Goal: Task Accomplishment & Management: Use online tool/utility

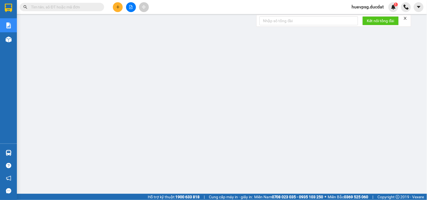
click at [120, 6] on button at bounding box center [118, 7] width 10 height 10
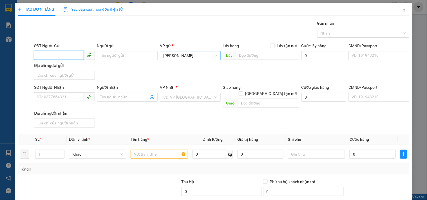
click at [207, 57] on span "[PERSON_NAME]" at bounding box center [190, 55] width 54 height 8
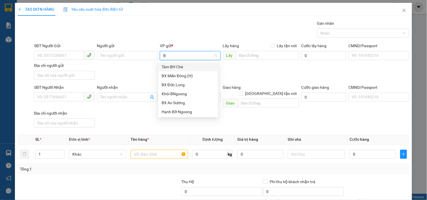
type input "BN"
drag, startPoint x: 193, startPoint y: 66, endPoint x: 172, endPoint y: 73, distance: 21.7
click at [193, 66] on div "Khôi BNgoong" at bounding box center [187, 67] width 53 height 6
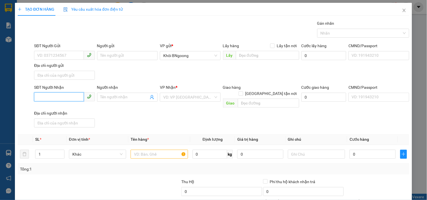
click at [74, 100] on input "SĐT Người Nhận" at bounding box center [59, 97] width 50 height 9
type input "0989444142"
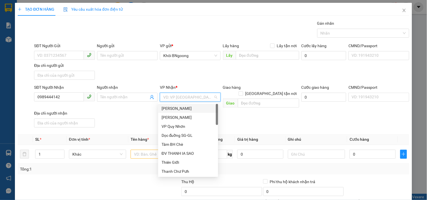
click at [165, 96] on input "search" at bounding box center [188, 97] width 50 height 8
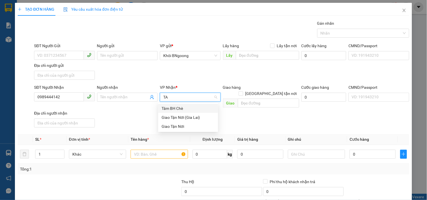
type input "T"
type input "DỌC"
click at [195, 121] on div "Dọc đường ĐN" at bounding box center [188, 117] width 60 height 9
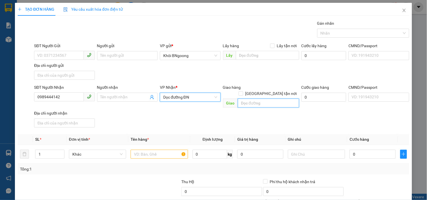
click at [255, 99] on input "text" at bounding box center [268, 103] width 61 height 9
type input "TAM KỲ"
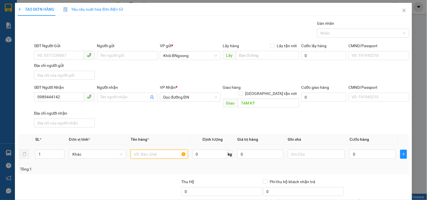
click at [176, 150] on input "text" at bounding box center [159, 154] width 57 height 9
type input "1 THÙNG"
click at [349, 150] on input "0" at bounding box center [372, 154] width 46 height 9
type input "5"
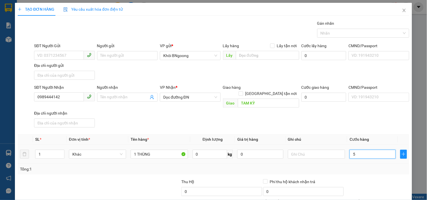
type input "5"
type input "50"
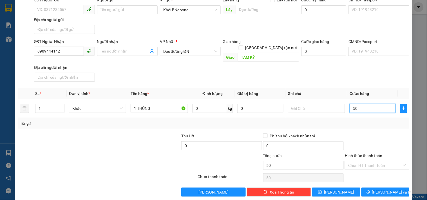
scroll to position [47, 0]
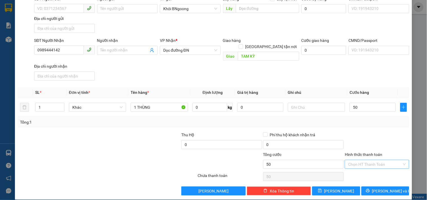
click at [384, 160] on input "Hình thức thanh toán" at bounding box center [374, 164] width 53 height 8
type input "50.000"
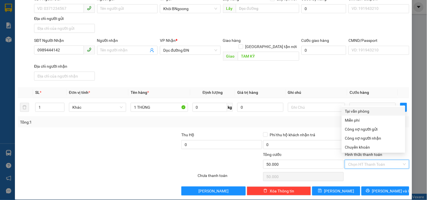
click at [367, 113] on div "Tại văn phòng" at bounding box center [373, 111] width 57 height 6
type input "0"
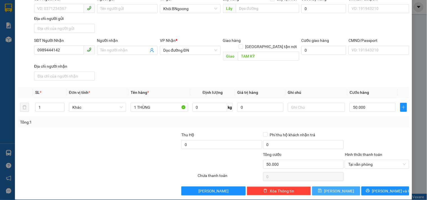
click at [345, 187] on button "[PERSON_NAME]" at bounding box center [336, 191] width 48 height 9
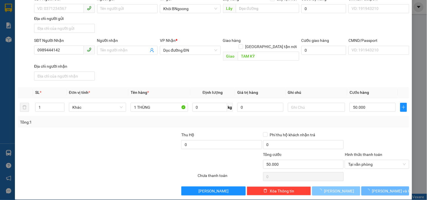
type input "0"
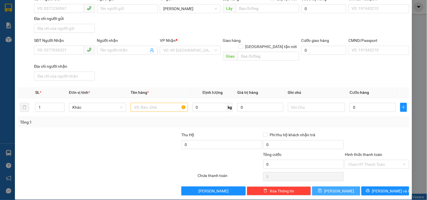
scroll to position [0, 0]
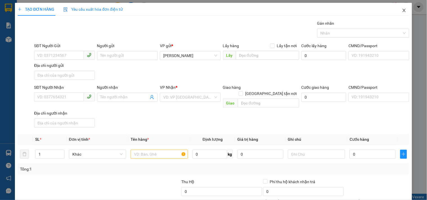
click at [402, 12] on icon "close" at bounding box center [404, 10] width 5 height 5
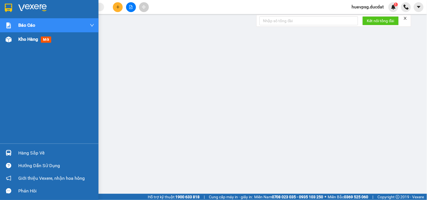
click at [26, 37] on span "Kho hàng" at bounding box center [28, 39] width 20 height 5
click at [27, 37] on span "Kho hàng" at bounding box center [28, 39] width 20 height 5
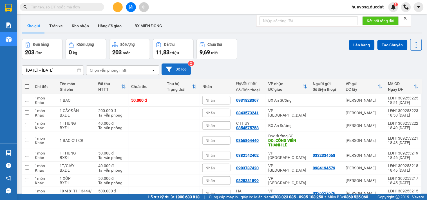
click at [179, 67] on button "Bộ lọc" at bounding box center [176, 70] width 30 height 12
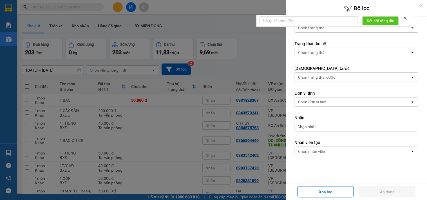
scroll to position [85, 0]
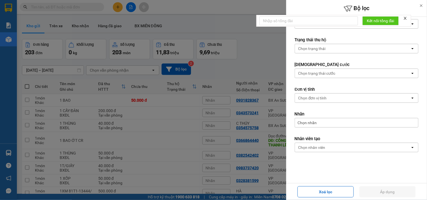
click at [340, 147] on div "Chọn nhân viên" at bounding box center [352, 147] width 115 height 9
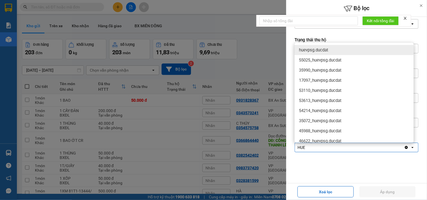
type input "HUE"
click at [325, 48] on span "huevpsg.ducdat" at bounding box center [313, 50] width 29 height 6
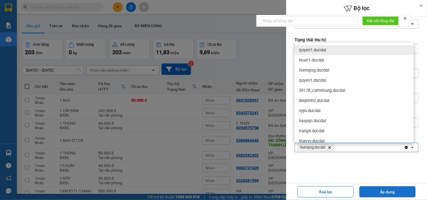
click at [374, 193] on button "Áp dụng" at bounding box center [387, 192] width 56 height 11
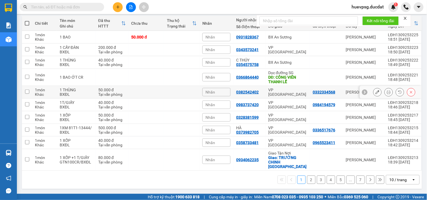
scroll to position [64, 0]
click at [389, 178] on div "10 / trang" at bounding box center [397, 180] width 17 height 6
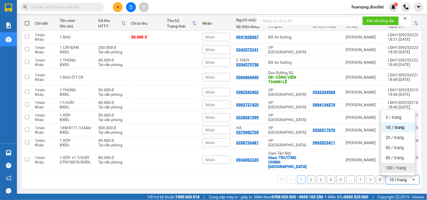
click at [392, 170] on span "100 / trang" at bounding box center [396, 168] width 20 height 6
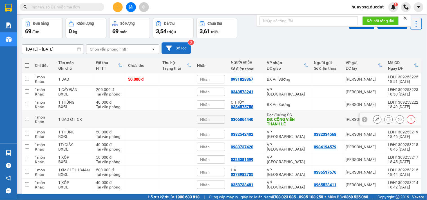
scroll to position [0, 0]
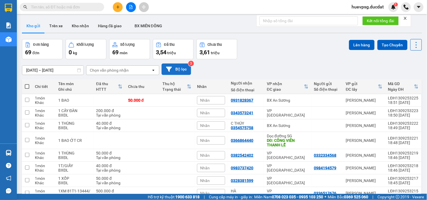
click at [184, 67] on button "Bộ lọc" at bounding box center [176, 70] width 30 height 12
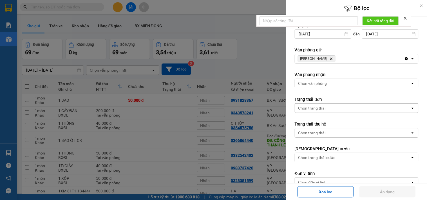
click at [329, 57] on icon "Delete" at bounding box center [330, 58] width 3 height 3
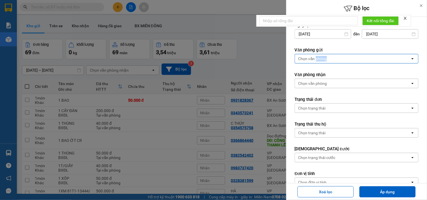
click at [325, 57] on div "Chọn văn phòng" at bounding box center [312, 59] width 29 height 6
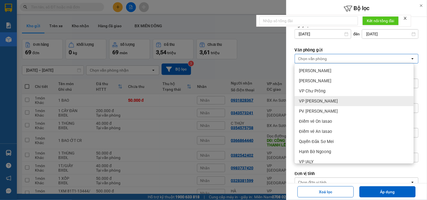
click at [325, 102] on span "VP [PERSON_NAME]" at bounding box center [318, 101] width 39 height 6
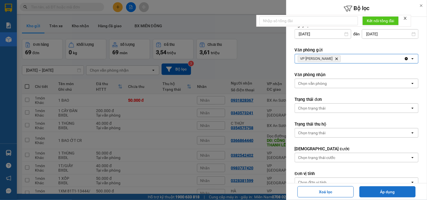
click at [370, 190] on button "Áp dụng" at bounding box center [387, 192] width 56 height 11
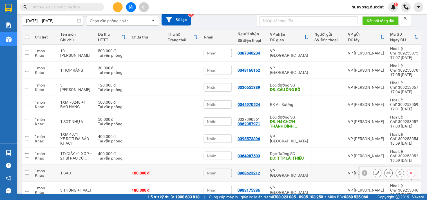
scroll to position [41, 0]
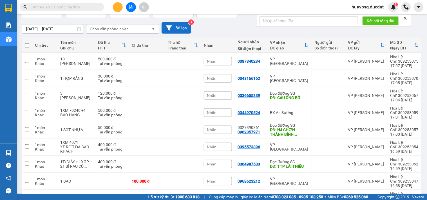
click at [180, 28] on button "Bộ lọc" at bounding box center [176, 28] width 30 height 12
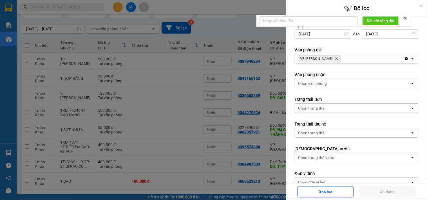
click at [335, 59] on icon "Delete" at bounding box center [336, 58] width 3 height 3
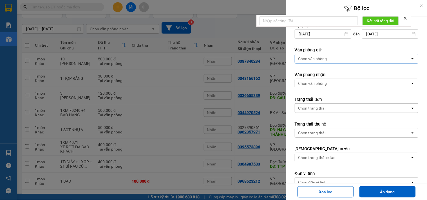
click at [326, 59] on div "Chọn văn phòng" at bounding box center [312, 59] width 29 height 6
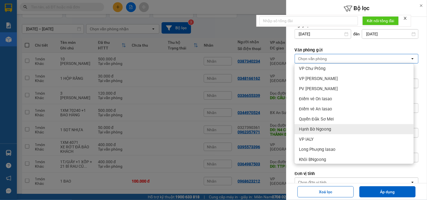
scroll to position [0, 0]
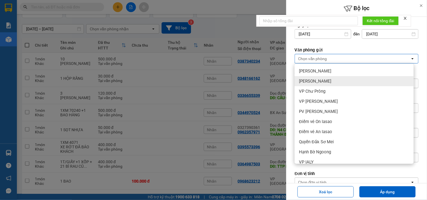
click at [329, 80] on div "[PERSON_NAME]" at bounding box center [354, 81] width 119 height 10
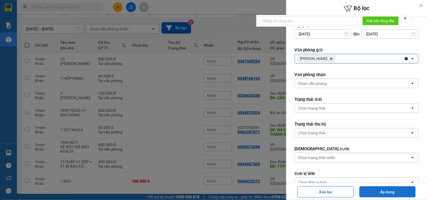
click at [399, 195] on button "Áp dụng" at bounding box center [387, 192] width 56 height 11
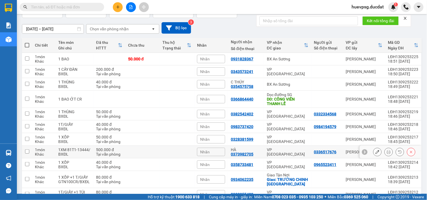
click at [374, 159] on div at bounding box center [391, 152] width 62 height 13
click at [375, 154] on icon at bounding box center [377, 152] width 4 height 4
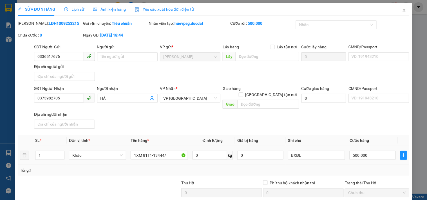
type input "0336517676"
type input "0373982705"
type input "HÀ"
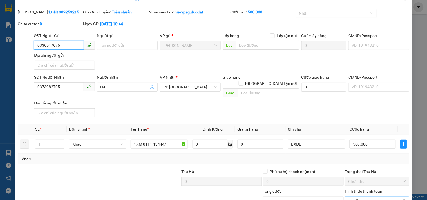
scroll to position [31, 0]
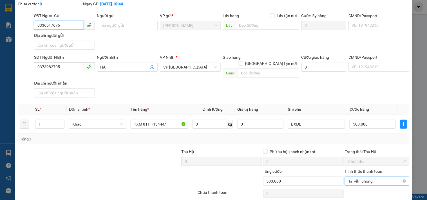
click at [399, 177] on span "Tại văn phòng" at bounding box center [376, 181] width 57 height 8
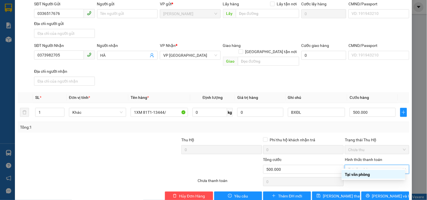
scroll to position [48, 0]
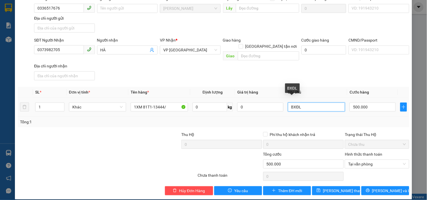
click at [324, 103] on input "BXĐL" at bounding box center [316, 107] width 57 height 9
click at [350, 103] on input "500.000" at bounding box center [372, 107] width 46 height 9
type input "6"
type input "60"
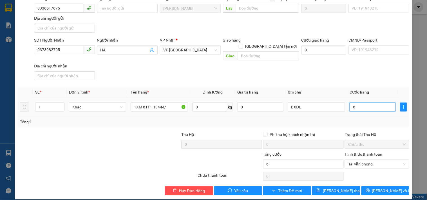
type input "60"
type input "600"
type input "6.000"
type input "60.000"
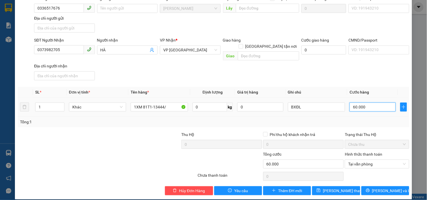
type input "600.000"
click at [352, 71] on div "SĐT Người Nhận 0373982705 Người nhận HÀ VP Nhận * VP [GEOGRAPHIC_DATA] Giao hàn…" at bounding box center [221, 60] width 377 height 46
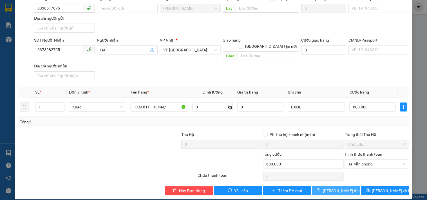
click at [328, 188] on span "[PERSON_NAME] thay đổi" at bounding box center [345, 191] width 45 height 6
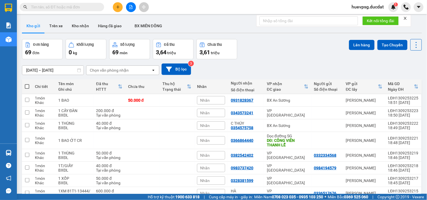
click at [292, 51] on div "Đơn hàng 69 đơn Khối lượng 0 kg Số lượng 69 món Đã thu 3,64 triệu Chưa thu 3,61…" at bounding box center [222, 49] width 400 height 20
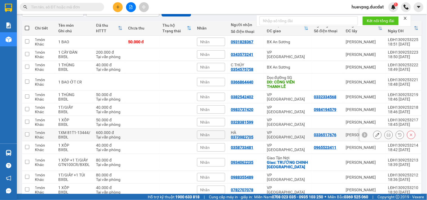
scroll to position [54, 0]
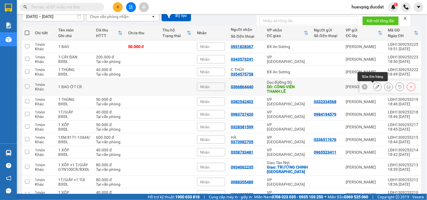
click at [375, 86] on icon at bounding box center [377, 87] width 4 height 4
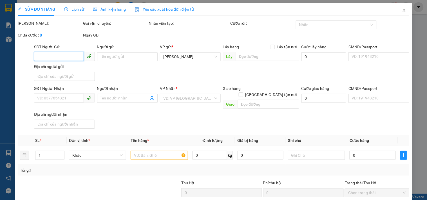
type input "0366864440"
type input "CÔNG VIÊN THANH LỄ"
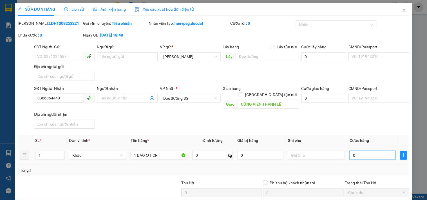
click at [356, 151] on input "0" at bounding box center [372, 155] width 46 height 9
type input "5"
type input "55"
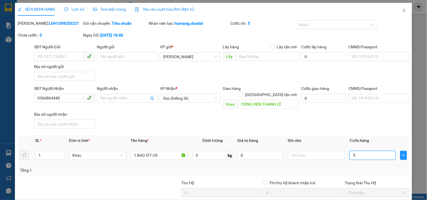
type input "55"
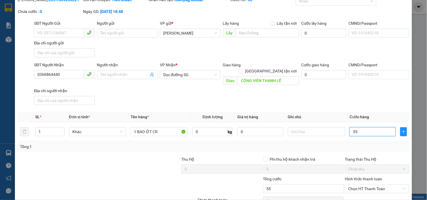
scroll to position [48, 0]
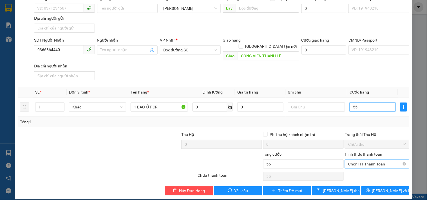
click at [383, 160] on span "Chọn HT Thanh Toán" at bounding box center [376, 164] width 57 height 8
type input "55"
type input "55.000"
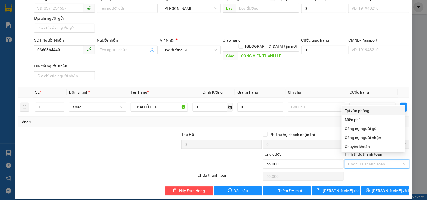
click at [369, 108] on div "Tại văn phòng" at bounding box center [373, 111] width 57 height 6
type input "0"
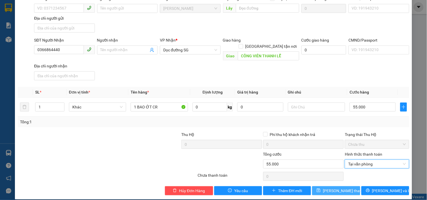
click at [346, 188] on span "[PERSON_NAME] thay đổi" at bounding box center [345, 191] width 45 height 6
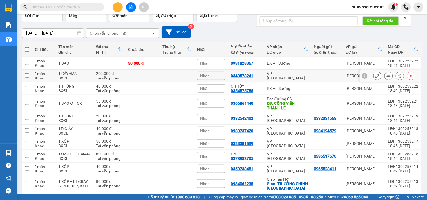
scroll to position [94, 0]
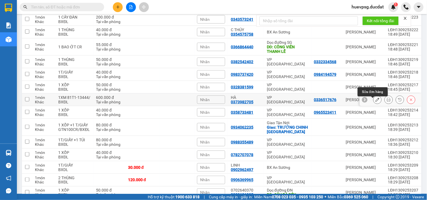
click at [375, 104] on button at bounding box center [377, 100] width 8 height 10
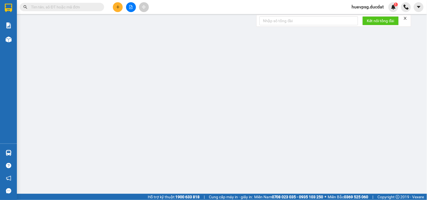
type input "0336517676"
type input "0373982705"
type input "HÀ"
type input "600.000"
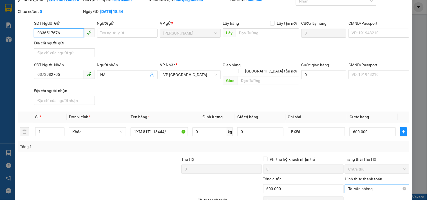
scroll to position [48, 0]
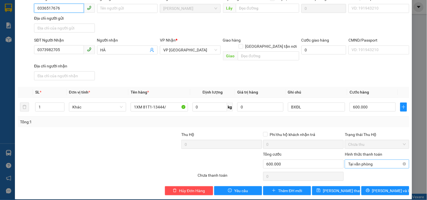
type input "600.000"
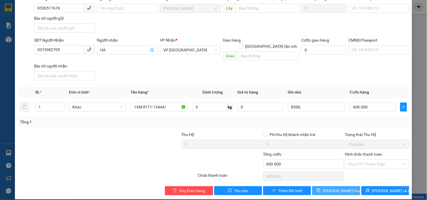
click at [349, 187] on button "[PERSON_NAME] thay đổi" at bounding box center [336, 191] width 48 height 9
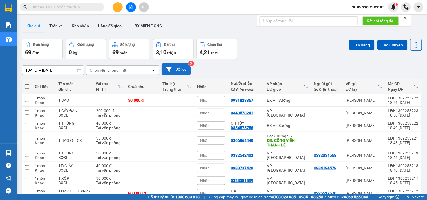
click at [178, 71] on button "Bộ lọc" at bounding box center [176, 70] width 30 height 12
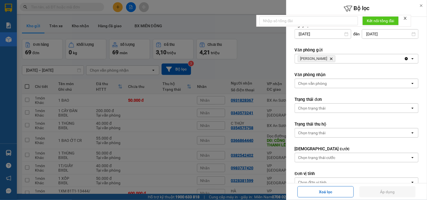
click at [329, 60] on icon "Delete" at bounding box center [330, 58] width 3 height 3
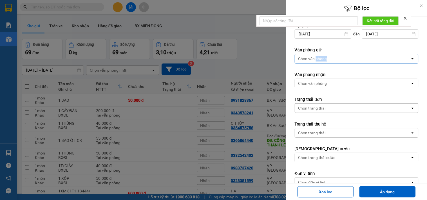
click at [324, 60] on div "Chọn văn phòng" at bounding box center [312, 59] width 29 height 6
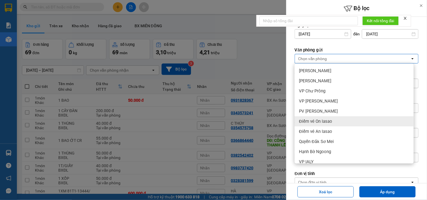
click at [329, 123] on span "Điểm vé On Iasao" at bounding box center [315, 122] width 33 height 6
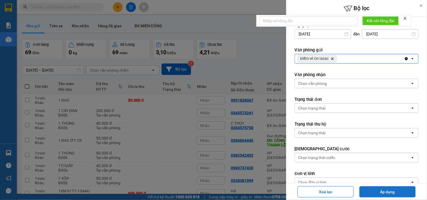
click at [374, 192] on button "Áp dụng" at bounding box center [387, 192] width 56 height 11
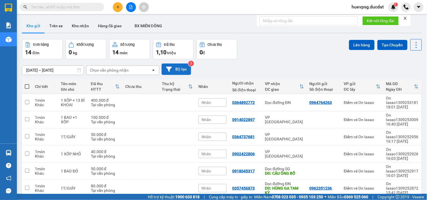
click at [180, 68] on button "Bộ lọc" at bounding box center [176, 70] width 30 height 12
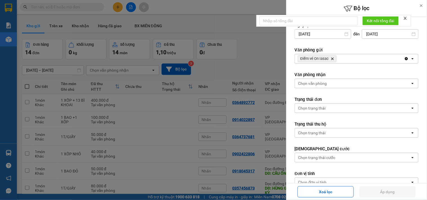
click at [331, 57] on icon "Delete" at bounding box center [332, 58] width 3 height 3
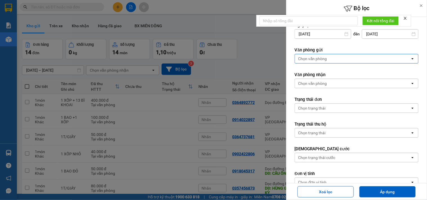
click at [333, 57] on div "Chọn văn phòng" at bounding box center [352, 58] width 115 height 9
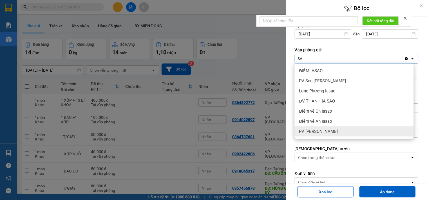
type input "SA"
click at [313, 133] on span "PV [PERSON_NAME]" at bounding box center [318, 132] width 39 height 6
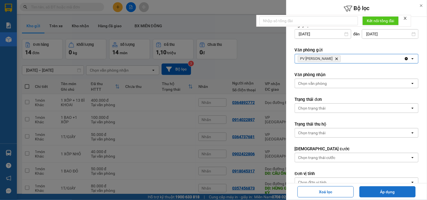
click at [369, 191] on button "Áp dụng" at bounding box center [387, 192] width 56 height 11
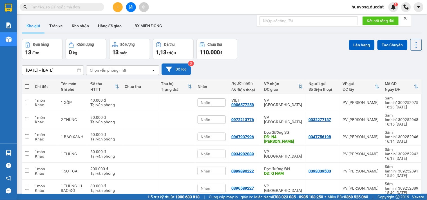
click at [186, 69] on button "Bộ lọc" at bounding box center [176, 70] width 30 height 12
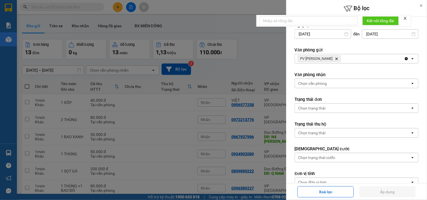
click at [335, 60] on icon "PV Sâm Ianhin, close by backspace" at bounding box center [336, 59] width 3 height 3
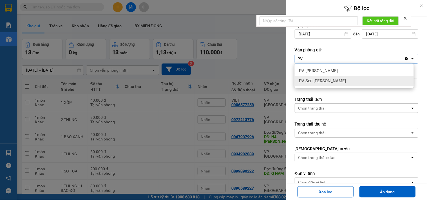
type input "PV"
click at [319, 80] on span "PV Sen [PERSON_NAME]" at bounding box center [322, 81] width 47 height 6
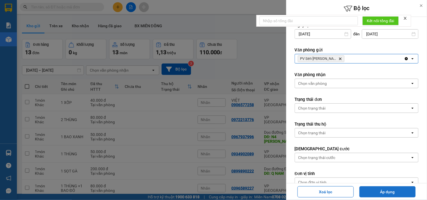
click at [375, 192] on button "Áp dụng" at bounding box center [387, 192] width 56 height 11
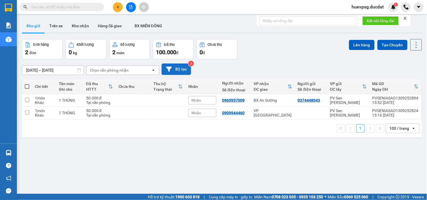
click at [180, 69] on button "Bộ lọc" at bounding box center [176, 70] width 30 height 12
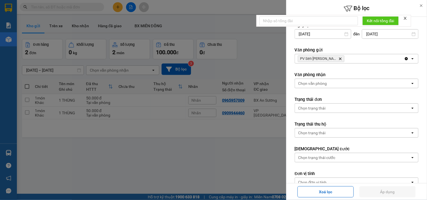
click at [338, 57] on icon "Delete" at bounding box center [339, 58] width 3 height 3
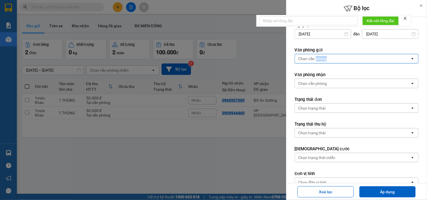
click at [325, 57] on div "Chọn văn phòng" at bounding box center [312, 59] width 29 height 6
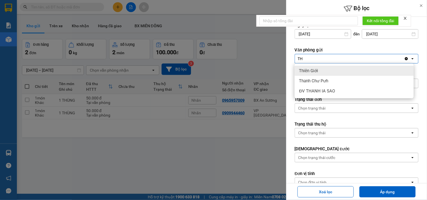
type input "TH"
click at [318, 69] on div "Thiên Giới" at bounding box center [354, 71] width 119 height 10
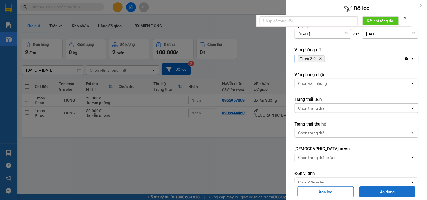
click at [373, 190] on button "Áp dụng" at bounding box center [387, 192] width 56 height 11
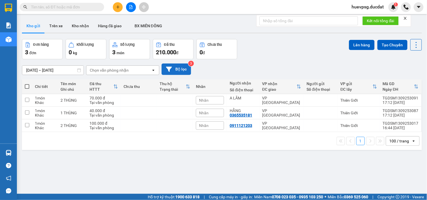
click at [181, 68] on button "Bộ lọc" at bounding box center [176, 70] width 30 height 12
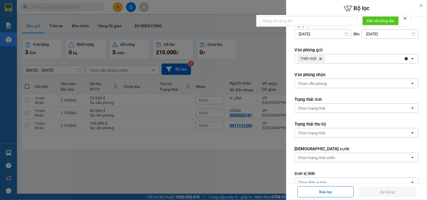
click at [319, 58] on icon "Delete" at bounding box center [320, 58] width 3 height 3
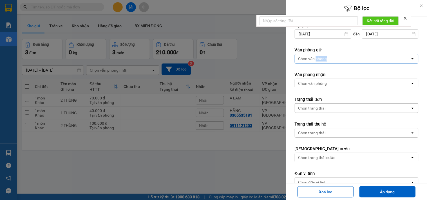
click at [319, 58] on div "Chọn văn phòng" at bounding box center [312, 59] width 29 height 6
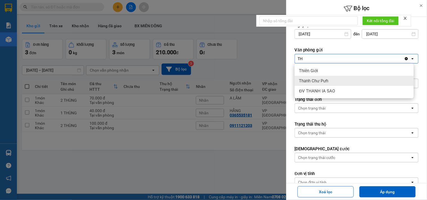
type input "TH"
click at [321, 78] on span "Thanh Chư Pưh" at bounding box center [313, 81] width 29 height 6
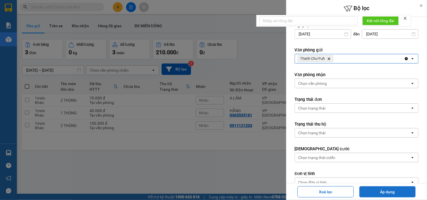
click at [374, 194] on button "Áp dụng" at bounding box center [387, 192] width 56 height 11
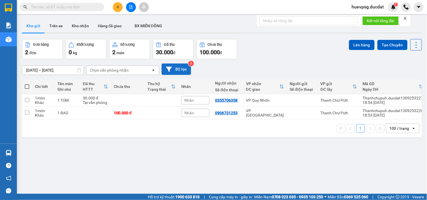
click at [171, 69] on icon at bounding box center [169, 69] width 6 height 6
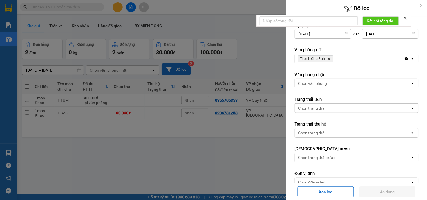
click at [329, 58] on icon "Thanh Chư Pưh, close by backspace" at bounding box center [329, 59] width 3 height 3
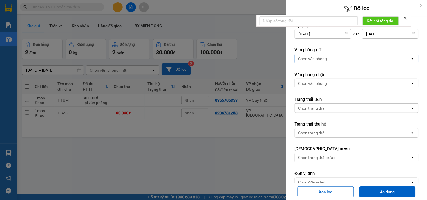
click at [329, 58] on div "Chọn văn phòng" at bounding box center [352, 58] width 115 height 9
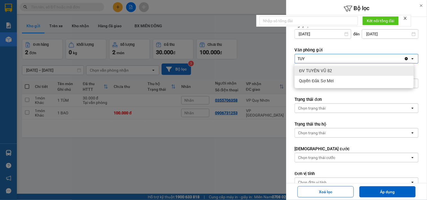
type input "TUY"
click at [327, 69] on span "ĐV TUYẾN VŨ 82" at bounding box center [315, 71] width 33 height 6
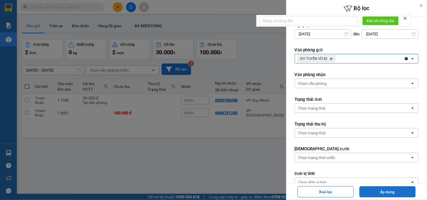
click at [374, 196] on button "Áp dụng" at bounding box center [387, 192] width 56 height 11
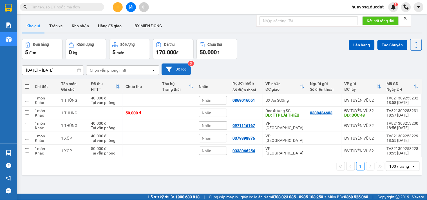
click at [178, 68] on button "Bộ lọc" at bounding box center [176, 70] width 30 height 12
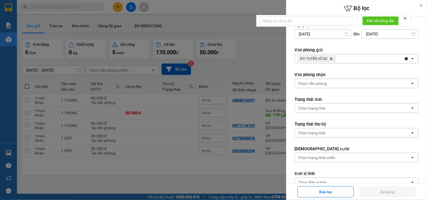
click at [331, 58] on icon "ĐV TUYẾN VŨ 82, close by backspace" at bounding box center [331, 59] width 3 height 3
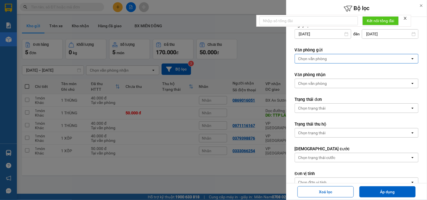
click at [331, 58] on div "Chọn văn phòng" at bounding box center [352, 58] width 115 height 9
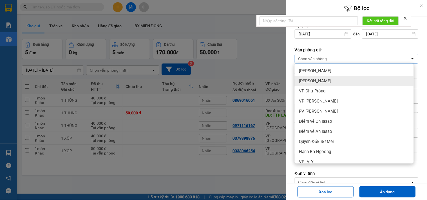
click at [328, 81] on div "[PERSON_NAME]" at bounding box center [354, 81] width 119 height 10
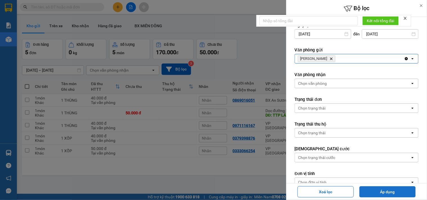
click at [378, 196] on button "Áp dụng" at bounding box center [387, 192] width 56 height 11
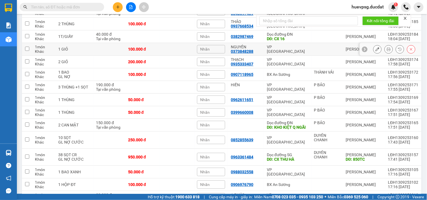
scroll to position [469, 0]
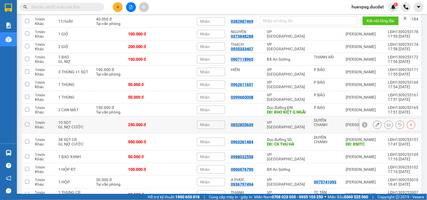
click at [244, 127] on div "0852855639" at bounding box center [242, 125] width 23 height 5
drag, startPoint x: 244, startPoint y: 127, endPoint x: 245, endPoint y: 121, distance: 6.6
click at [244, 127] on div "0852855639" at bounding box center [242, 125] width 23 height 5
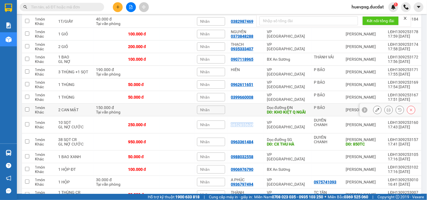
copy div "0852855639"
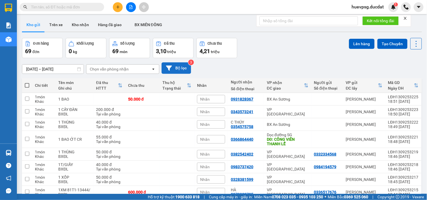
scroll to position [0, 0]
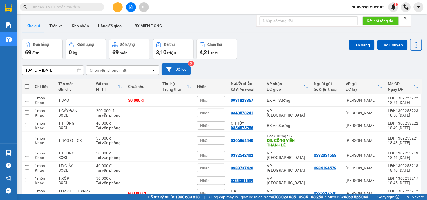
click at [179, 70] on button "Bộ lọc" at bounding box center [176, 70] width 30 height 12
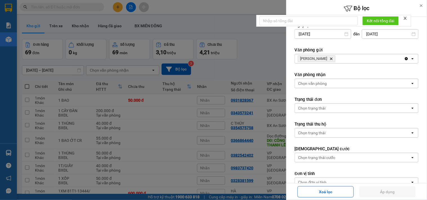
click at [330, 59] on icon "Lê Đại Hành, close by backspace" at bounding box center [331, 59] width 3 height 3
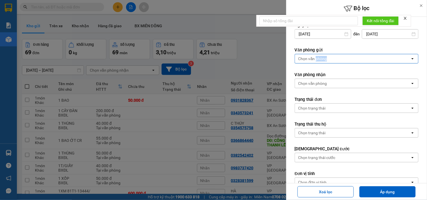
click at [324, 59] on div "Chọn văn phòng" at bounding box center [312, 59] width 29 height 6
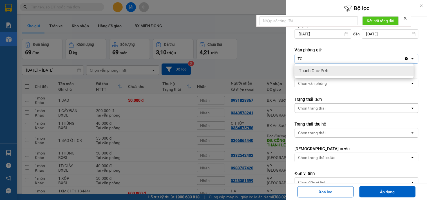
type input "T"
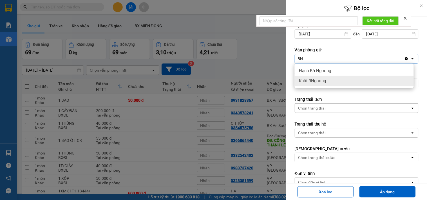
type input "BN"
click at [322, 84] on span "Khôi BNgoong" at bounding box center [312, 81] width 27 height 6
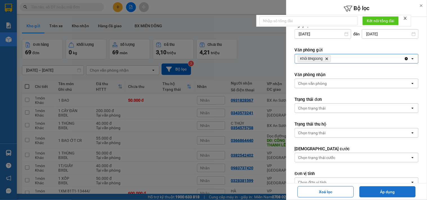
click at [385, 190] on button "Áp dụng" at bounding box center [387, 192] width 56 height 11
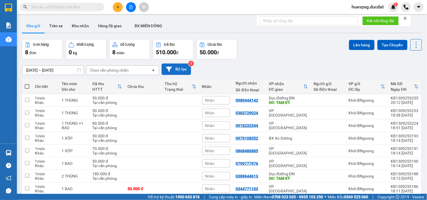
click at [174, 70] on button "Bộ lọc" at bounding box center [176, 70] width 30 height 12
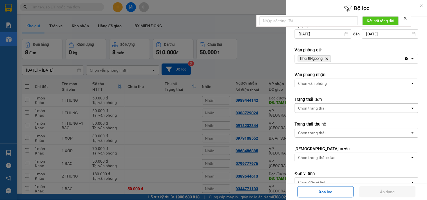
click at [328, 57] on icon "Delete" at bounding box center [326, 58] width 3 height 3
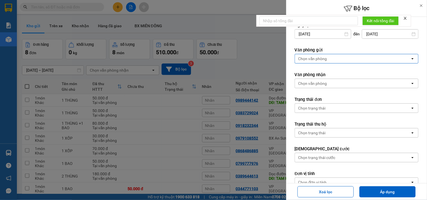
click at [328, 58] on div "Chọn văn phòng" at bounding box center [352, 58] width 115 height 9
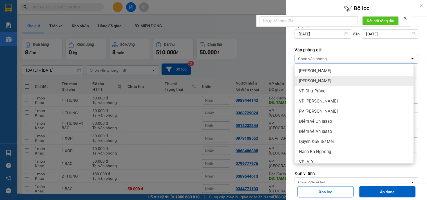
click at [331, 77] on div "[PERSON_NAME]" at bounding box center [354, 81] width 119 height 10
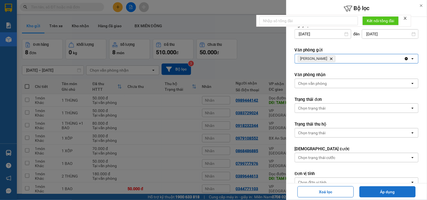
click at [364, 193] on button "Áp dụng" at bounding box center [387, 192] width 56 height 11
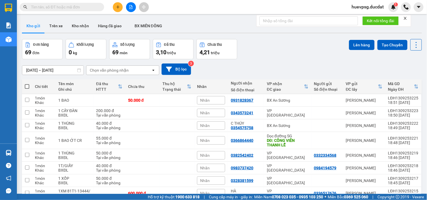
click at [171, 51] on span "triệu" at bounding box center [171, 53] width 9 height 5
click at [162, 51] on span "3,10" at bounding box center [161, 52] width 10 height 7
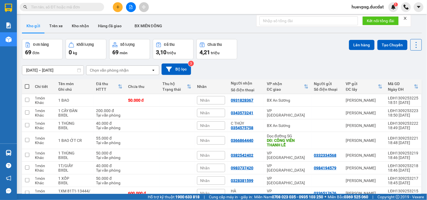
click at [162, 51] on span "3,10" at bounding box center [161, 52] width 10 height 7
click at [148, 71] on div "Chọn văn phòng nhận" at bounding box center [118, 70] width 65 height 9
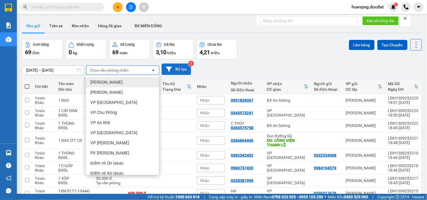
click at [176, 67] on button "Bộ lọc" at bounding box center [176, 70] width 30 height 12
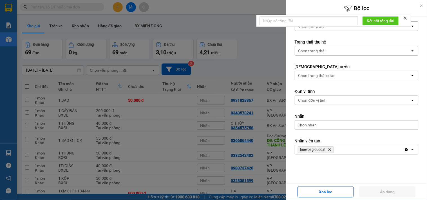
scroll to position [85, 0]
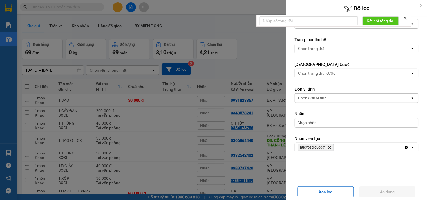
click at [266, 57] on div at bounding box center [213, 100] width 427 height 200
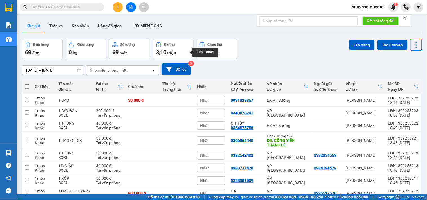
drag, startPoint x: 167, startPoint y: 53, endPoint x: 284, endPoint y: 47, distance: 117.2
click at [284, 47] on div "Đơn hàng 69 đơn Khối lượng 0 kg Số lượng 69 món Đã thu 3,10 triệu Chưa thu 4,21…" at bounding box center [222, 49] width 400 height 20
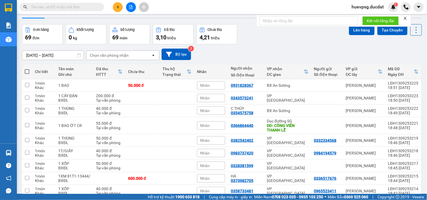
scroll to position [0, 0]
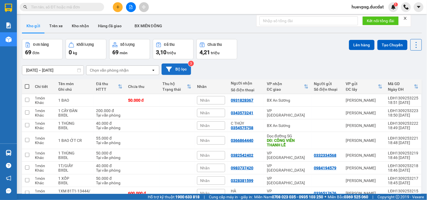
click at [173, 68] on button "Bộ lọc" at bounding box center [176, 70] width 30 height 12
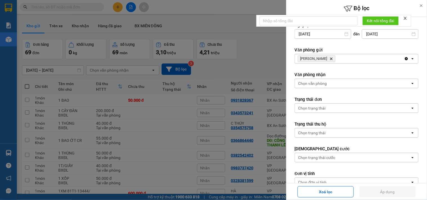
click at [329, 60] on icon "Delete" at bounding box center [330, 58] width 3 height 3
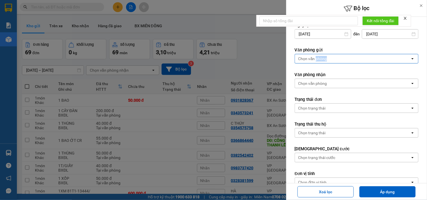
click at [325, 60] on div "Chọn văn phòng" at bounding box center [312, 59] width 29 height 6
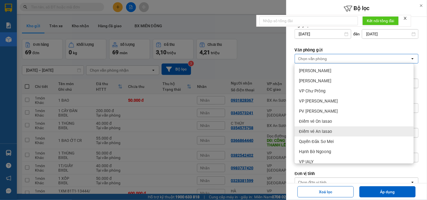
click at [338, 130] on div "Điểm vé An Iasao" at bounding box center [354, 132] width 119 height 10
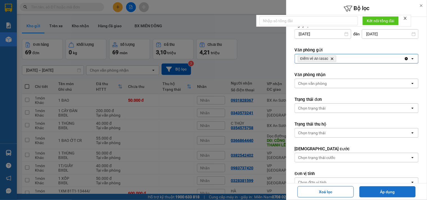
click at [387, 194] on button "Áp dụng" at bounding box center [387, 192] width 56 height 11
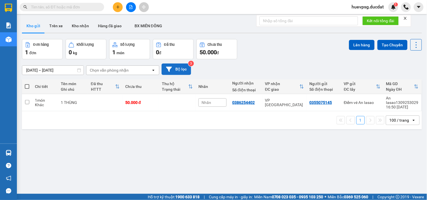
click at [178, 64] on button "Bộ lọc" at bounding box center [176, 70] width 30 height 12
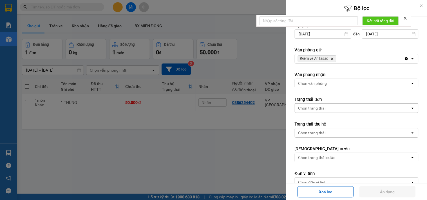
click at [333, 59] on icon "Delete" at bounding box center [331, 58] width 3 height 3
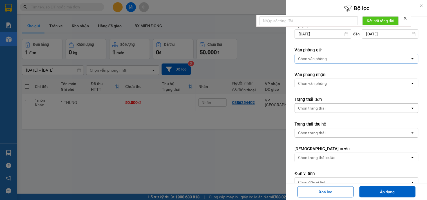
click at [333, 58] on div "Chọn văn phòng" at bounding box center [352, 58] width 115 height 9
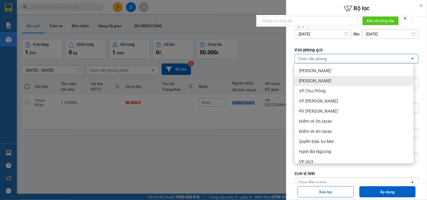
click at [322, 80] on div "[PERSON_NAME]" at bounding box center [354, 81] width 119 height 10
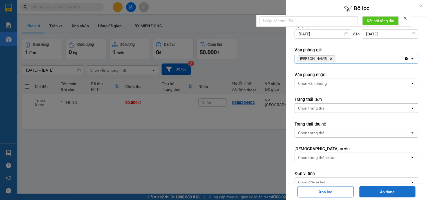
click at [379, 188] on button "Áp dụng" at bounding box center [387, 192] width 56 height 11
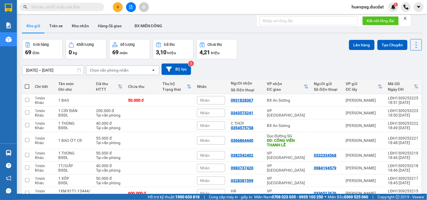
click at [147, 70] on div "Chọn văn phòng nhận" at bounding box center [118, 70] width 65 height 9
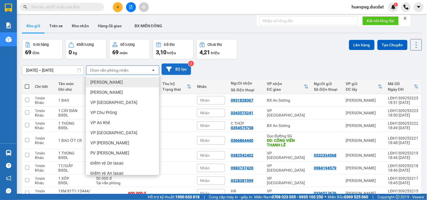
click at [170, 74] on button "Bộ lọc" at bounding box center [176, 70] width 30 height 12
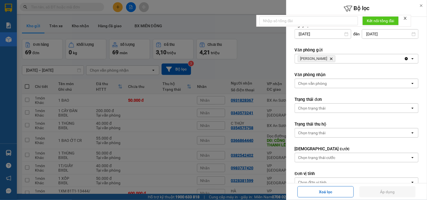
click at [333, 60] on div "[PERSON_NAME] Hành Delete" at bounding box center [349, 58] width 109 height 9
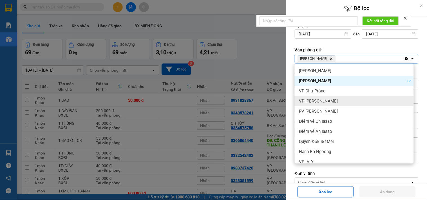
click at [323, 101] on span "VP [PERSON_NAME]" at bounding box center [318, 101] width 39 height 6
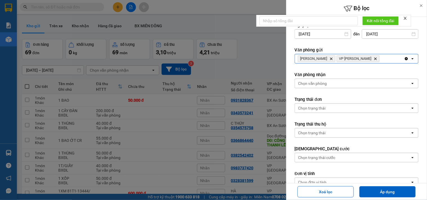
click at [371, 60] on div "[PERSON_NAME] Delete VP Hòa [PERSON_NAME]" at bounding box center [349, 58] width 109 height 9
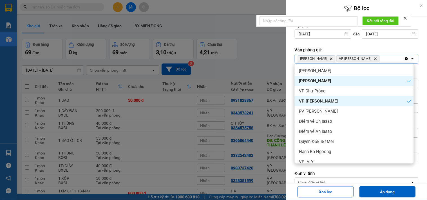
click at [119, 12] on div at bounding box center [213, 100] width 427 height 200
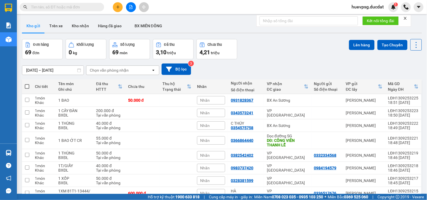
click at [119, 9] on div at bounding box center [213, 100] width 427 height 200
click at [117, 9] on button at bounding box center [118, 7] width 10 height 10
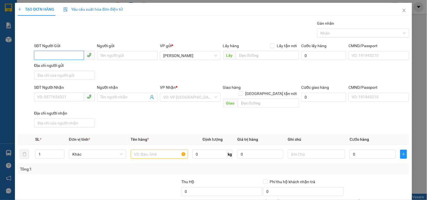
click at [65, 57] on input "SĐT Người Gửi" at bounding box center [59, 55] width 50 height 9
paste input "0368418752"
type input "0368418752"
click at [236, 55] on input "text" at bounding box center [267, 55] width 63 height 9
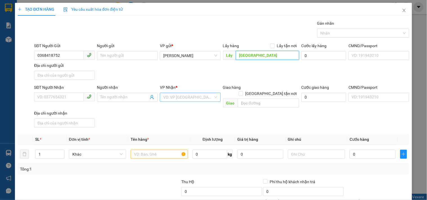
type input "[GEOGRAPHIC_DATA]"
click at [210, 95] on input "search" at bounding box center [188, 97] width 50 height 8
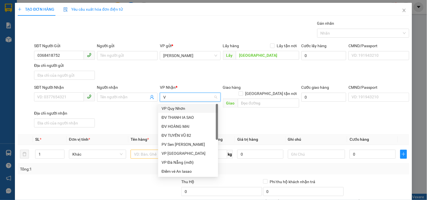
type input "VP"
click at [190, 116] on div "VP [GEOGRAPHIC_DATA]" at bounding box center [187, 118] width 53 height 6
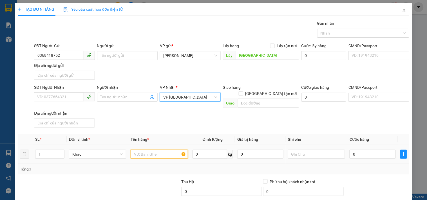
click at [153, 150] on input "text" at bounding box center [159, 154] width 57 height 9
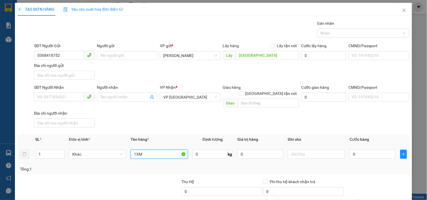
type input "1XM"
type input "C"
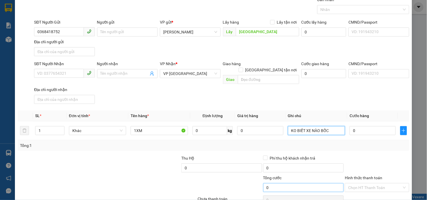
scroll to position [47, 0]
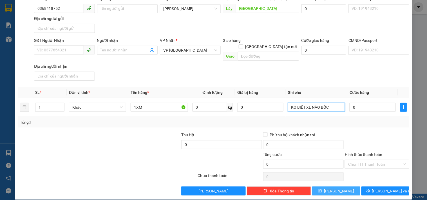
type input "KO BIẾT XE NÀO BỐC"
click at [322, 189] on icon "save" at bounding box center [320, 191] width 4 height 4
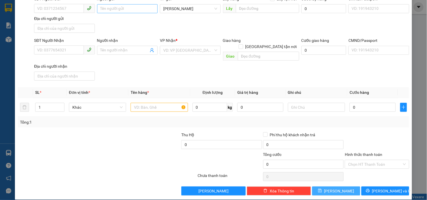
scroll to position [0, 0]
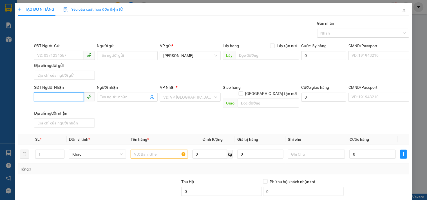
click at [75, 94] on input "SĐT Người Nhận" at bounding box center [59, 97] width 50 height 9
paste input "0962052442"
type input "0962052442"
click at [168, 95] on input "search" at bounding box center [188, 97] width 50 height 8
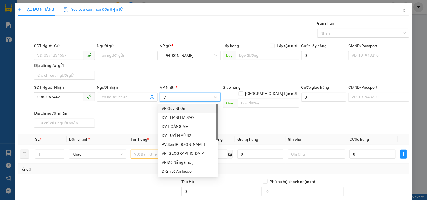
type input "VP"
click at [187, 119] on div "VP [GEOGRAPHIC_DATA]" at bounding box center [187, 118] width 53 height 6
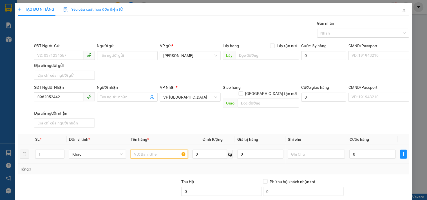
click at [175, 150] on input "text" at bounding box center [159, 154] width 57 height 9
type input "36 THÙNG"
click at [136, 99] on input "Người nhận" at bounding box center [124, 97] width 48 height 6
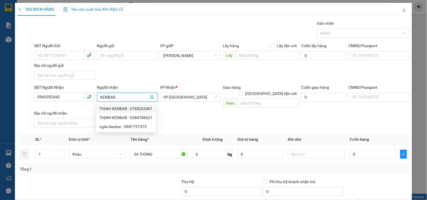
type input "KENBAR"
click at [182, 117] on div "SĐT Người Nhận 0962052442 Người nhận KENBAR VP Nhận * VP [GEOGRAPHIC_DATA] Giao…" at bounding box center [221, 107] width 377 height 46
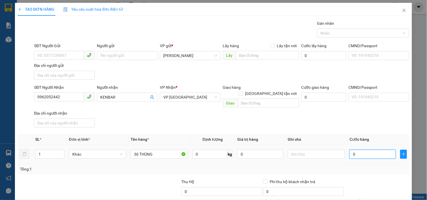
click at [370, 150] on input "0" at bounding box center [372, 154] width 46 height 9
type input "1"
type input "14"
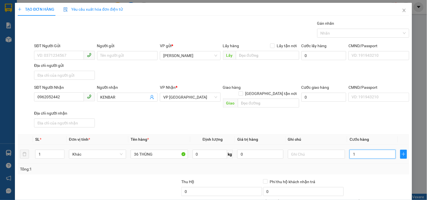
type input "14"
type input "144"
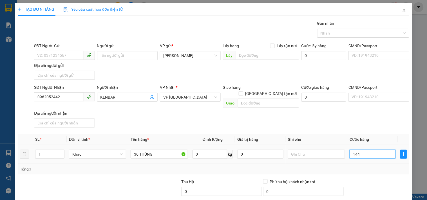
type input "1.440"
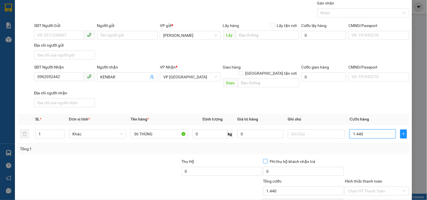
scroll to position [31, 0]
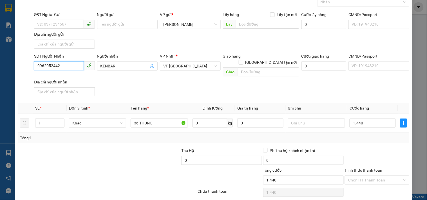
type input "1.440.000"
click at [46, 67] on input "0962052442" at bounding box center [59, 65] width 50 height 9
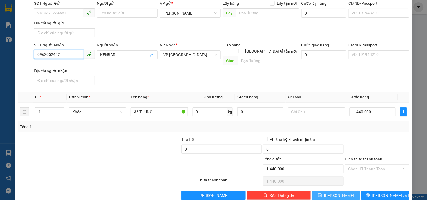
scroll to position [47, 0]
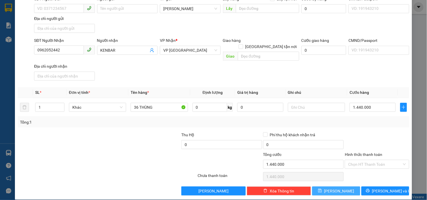
click at [333, 188] on span "[PERSON_NAME]" at bounding box center [339, 191] width 30 height 6
type input "0"
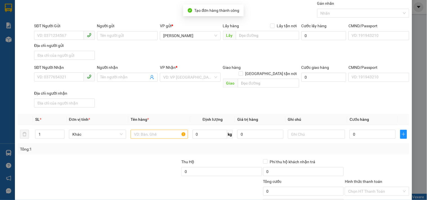
scroll to position [0, 0]
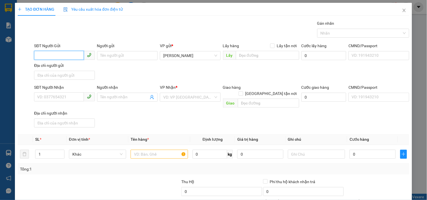
click at [77, 55] on input "SĐT Người Gửi" at bounding box center [59, 55] width 50 height 9
paste input "0934756464"
type input "0934756464"
click at [242, 55] on input "text" at bounding box center [267, 55] width 63 height 9
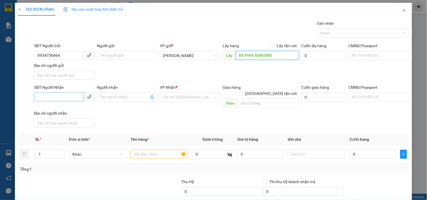
type input "BX PHÍA NAM BMT"
click at [61, 98] on input "SĐT Người Nhận" at bounding box center [59, 97] width 50 height 9
click at [169, 94] on input "search" at bounding box center [188, 97] width 50 height 8
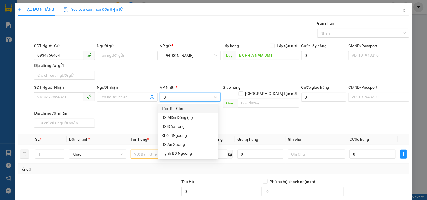
type input "BX"
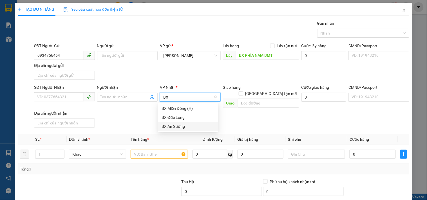
click at [190, 125] on div "BX An Sương" at bounding box center [187, 127] width 53 height 6
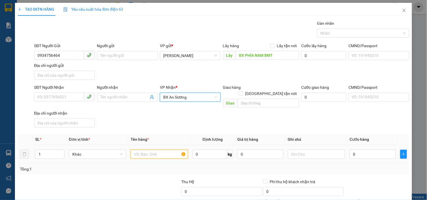
click at [158, 150] on input "text" at bounding box center [159, 154] width 57 height 9
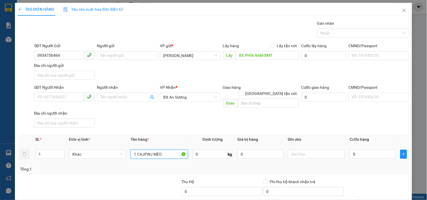
click at [154, 150] on input "1 CAJPWJ MÈO" at bounding box center [159, 154] width 57 height 9
click at [150, 150] on input "1 CAJPWJ MÈO" at bounding box center [159, 154] width 57 height 9
type input "1 CẶP MÈO"
click at [289, 150] on input "text" at bounding box center [316, 154] width 57 height 9
type input "C"
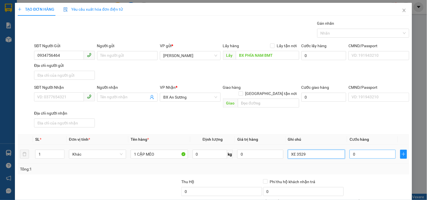
type input "XE 3529"
click at [372, 150] on input "0" at bounding box center [372, 154] width 46 height 9
type input "2"
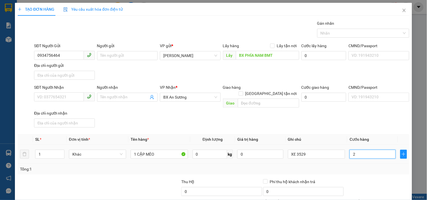
type input "20"
type input "200"
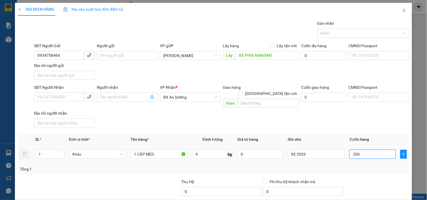
type input "200"
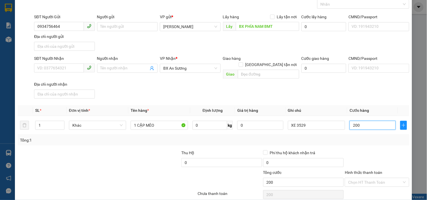
scroll to position [47, 0]
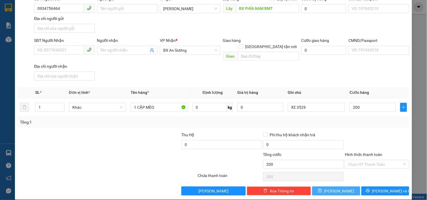
type input "200.000"
click at [324, 187] on button "[PERSON_NAME]" at bounding box center [336, 191] width 48 height 9
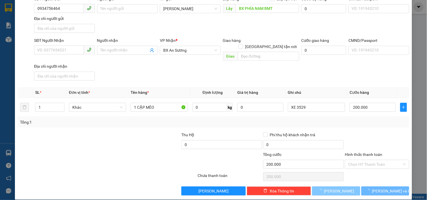
type input "0"
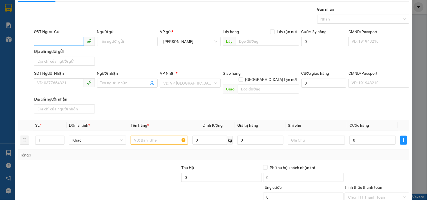
scroll to position [0, 0]
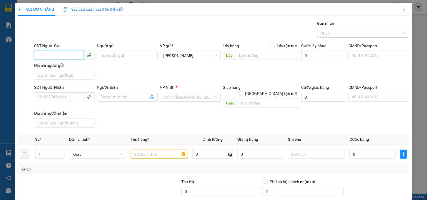
click at [63, 55] on input "SĐT Người Gửi" at bounding box center [59, 55] width 50 height 9
paste input "0342334057"
type input "0342334057"
click at [254, 52] on input "text" at bounding box center [267, 55] width 63 height 9
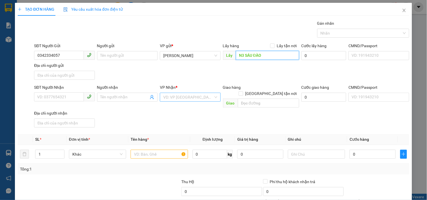
type input "N3 SÁU ĐÀO"
click at [192, 95] on input "search" at bounding box center [188, 97] width 50 height 8
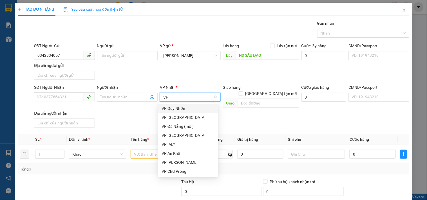
type input "VP"
type input "BX"
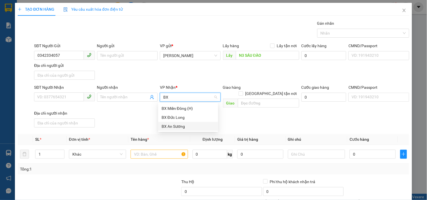
click at [185, 124] on div "BX An Sương" at bounding box center [187, 127] width 53 height 6
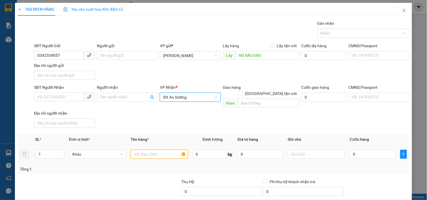
click at [156, 150] on input "text" at bounding box center [159, 154] width 57 height 9
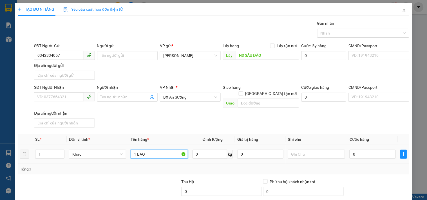
type input "1 BAO"
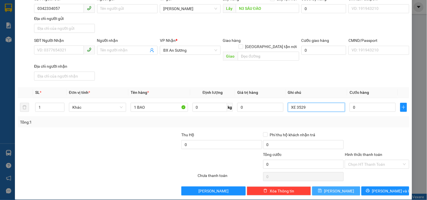
type input "XE 3529"
click at [337, 188] on span "[PERSON_NAME]" at bounding box center [339, 191] width 30 height 6
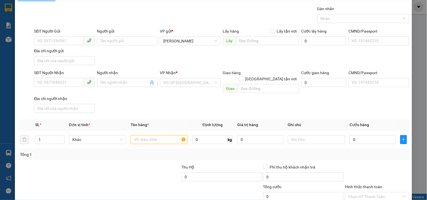
scroll to position [0, 0]
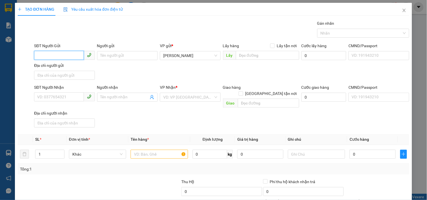
click at [71, 56] on input "SĐT Người Gửi" at bounding box center [59, 55] width 50 height 9
paste input "0389546227"
type input "0389546227"
click at [243, 55] on input "text" at bounding box center [267, 55] width 63 height 9
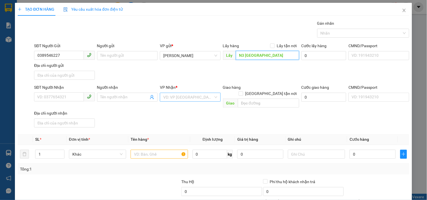
type input "N3 [GEOGRAPHIC_DATA]"
click at [208, 94] on input "search" at bounding box center [188, 97] width 50 height 8
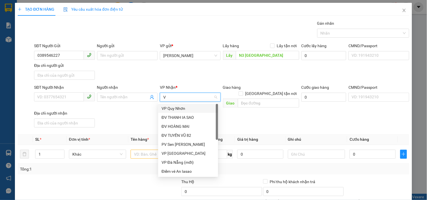
type input "VP"
click at [178, 117] on div "VP [GEOGRAPHIC_DATA]" at bounding box center [187, 118] width 53 height 6
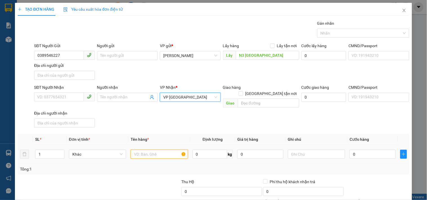
click at [150, 150] on input "text" at bounding box center [159, 154] width 57 height 9
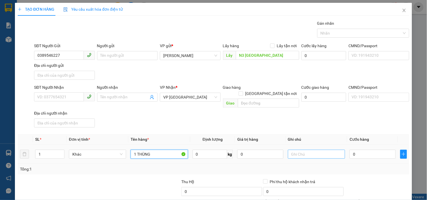
type input "1 THÙNG"
click at [298, 150] on input "text" at bounding box center [316, 154] width 57 height 9
type input "XE 6265"
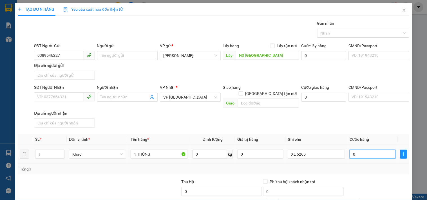
click at [369, 150] on input "0" at bounding box center [372, 154] width 46 height 9
type input "8"
type input "85"
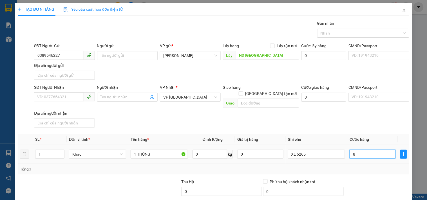
type input "85"
type input "8"
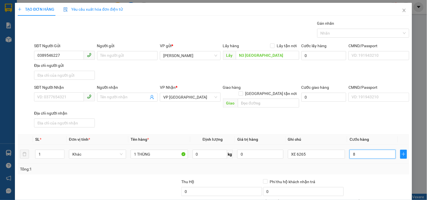
type input "0"
type input "05"
type input "5"
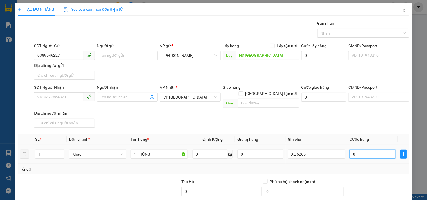
type input "5"
type input "050"
type input "50"
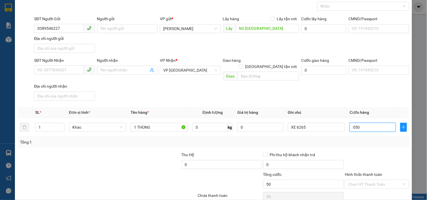
scroll to position [47, 0]
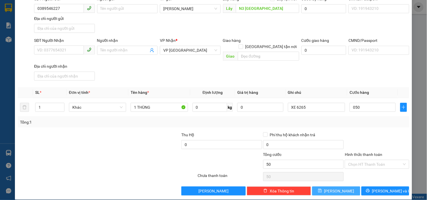
type input "50.000"
click at [342, 187] on button "[PERSON_NAME]" at bounding box center [336, 191] width 48 height 9
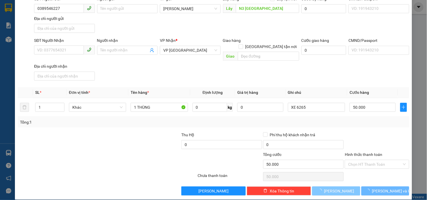
type input "0"
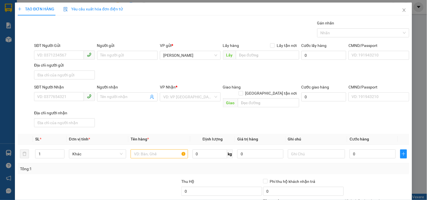
scroll to position [0, 0]
click at [402, 10] on icon "close" at bounding box center [404, 10] width 5 height 5
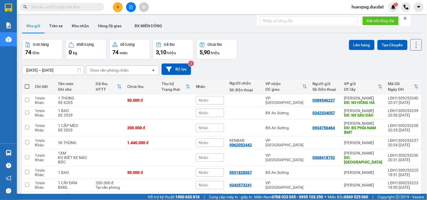
click at [80, 9] on input "text" at bounding box center [64, 7] width 66 height 6
paste input "0977167003"
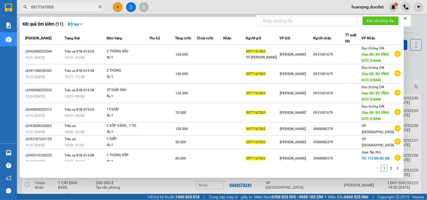
type input "0977167003"
click at [118, 7] on div at bounding box center [213, 100] width 427 height 200
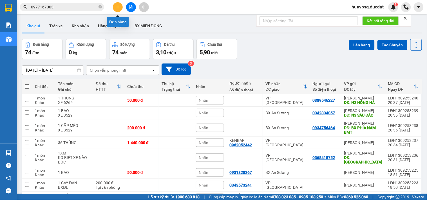
click at [119, 6] on icon "plus" at bounding box center [118, 7] width 4 height 4
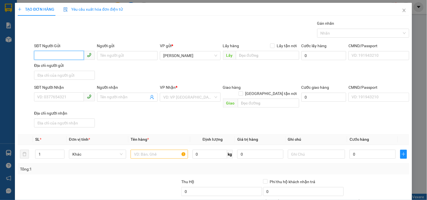
paste input "0935565952"
type input "0935565952"
click at [257, 55] on input "text" at bounding box center [267, 55] width 63 height 9
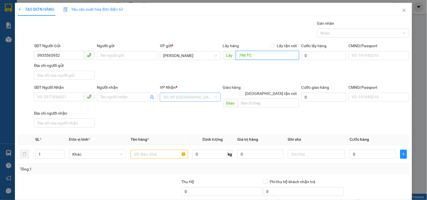
type input "796 TC"
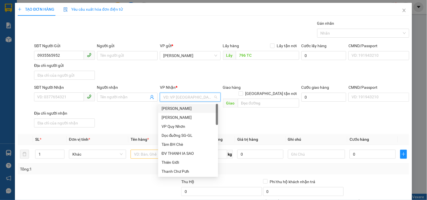
click at [192, 94] on input "search" at bounding box center [188, 97] width 50 height 8
type input "BX"
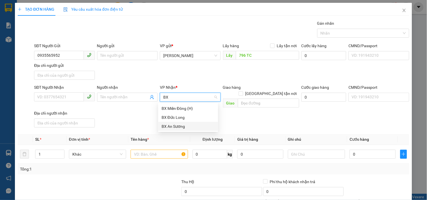
click at [174, 128] on div "BX An Sương" at bounding box center [187, 127] width 53 height 6
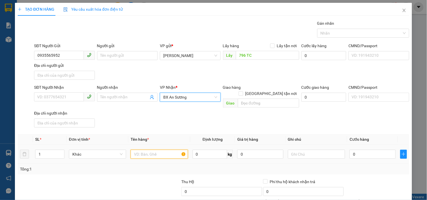
click at [164, 150] on input "text" at bounding box center [159, 154] width 57 height 9
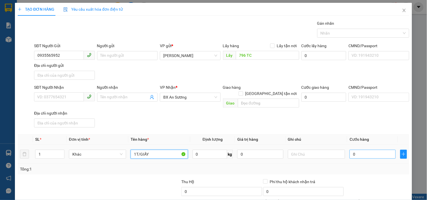
type input "1T/GIẤY"
click at [360, 150] on input "0" at bounding box center [372, 154] width 46 height 9
type input "7"
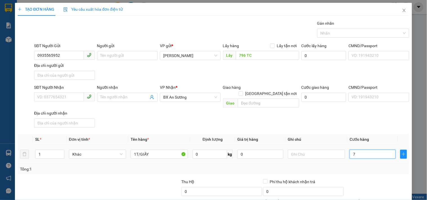
type input "70"
type input "70.000"
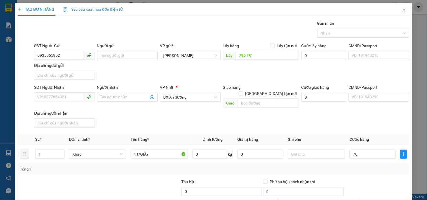
type input "70.000"
click at [101, 77] on div "SĐT Người Gửi 0935565952 Người gửi Tên người gửi VP gửi * [PERSON_NAME] Lấy hàn…" at bounding box center [221, 62] width 377 height 39
click at [382, 115] on div "SĐT Người Nhận VD: 0377654321 Người nhận Tên người nhận VP Nhận * BX An Sương G…" at bounding box center [221, 107] width 377 height 46
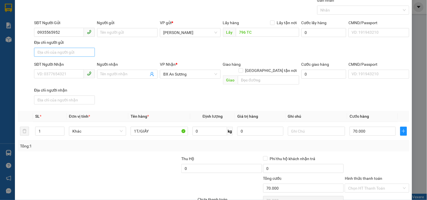
scroll to position [16, 0]
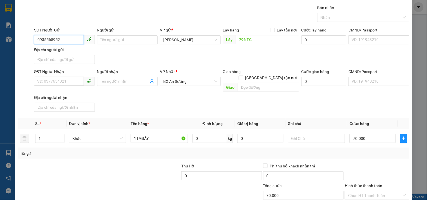
click at [40, 38] on input "0935565952" at bounding box center [59, 39] width 50 height 9
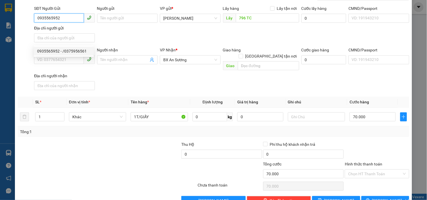
scroll to position [47, 0]
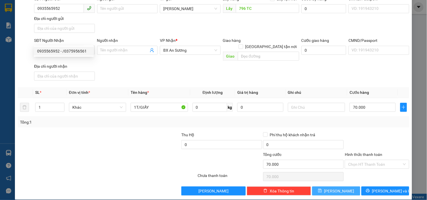
click at [331, 187] on button "[PERSON_NAME]" at bounding box center [336, 191] width 48 height 9
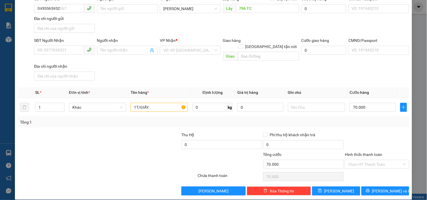
type input "0"
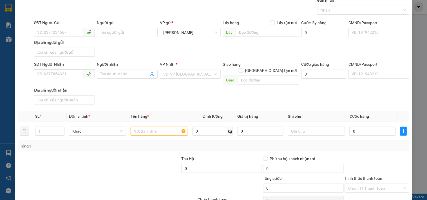
scroll to position [0, 0]
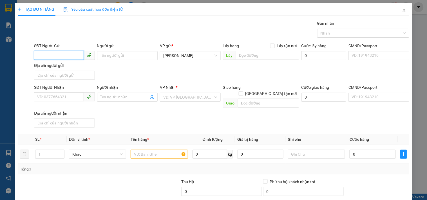
click at [53, 59] on input "SĐT Người Gửi" at bounding box center [59, 55] width 50 height 9
paste input "0354212016"
type input "0354212016"
click at [240, 52] on input "text" at bounding box center [267, 55] width 63 height 9
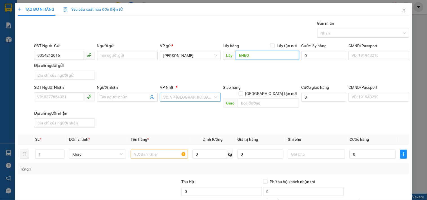
type input "EHEO"
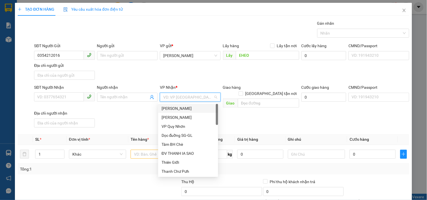
click at [164, 94] on input "search" at bounding box center [188, 97] width 50 height 8
type input "VP"
click at [169, 116] on div "VP [GEOGRAPHIC_DATA]" at bounding box center [187, 118] width 53 height 6
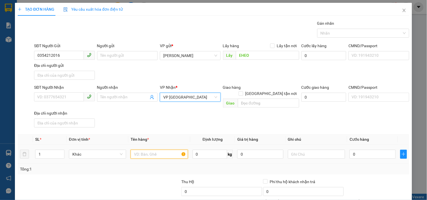
click at [159, 150] on input "text" at bounding box center [159, 154] width 57 height 9
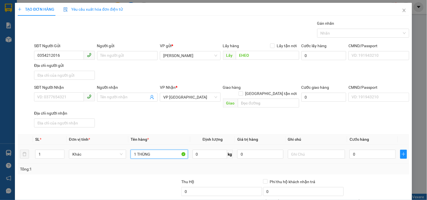
type input "1 THÙNG"
type input "XE 6265"
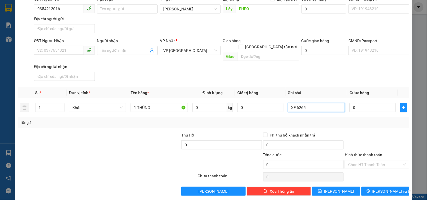
scroll to position [47, 0]
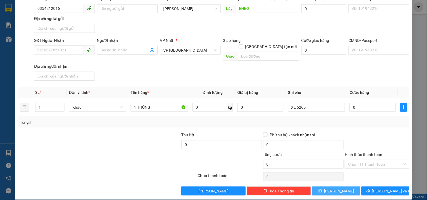
click at [322, 189] on icon "save" at bounding box center [320, 191] width 4 height 4
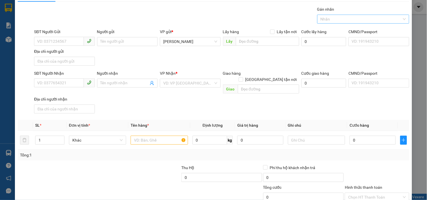
scroll to position [0, 0]
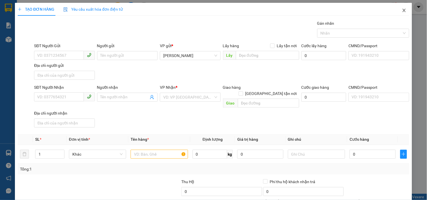
click at [402, 12] on icon "close" at bounding box center [403, 10] width 3 height 3
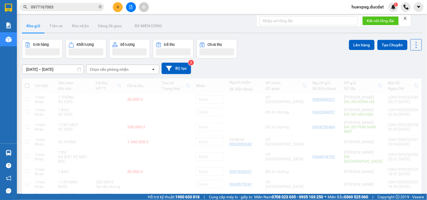
click at [398, 10] on div "huevpsg.ducdat 1" at bounding box center [387, 7] width 80 height 10
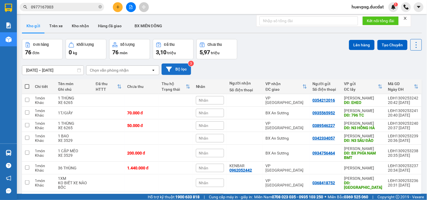
click at [174, 74] on button "Bộ lọc" at bounding box center [176, 70] width 30 height 12
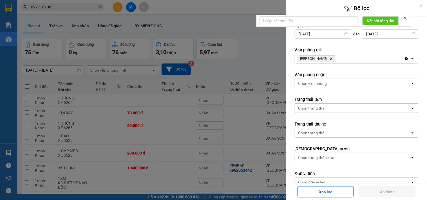
click at [332, 59] on div "[PERSON_NAME] Hành Delete" at bounding box center [349, 58] width 109 height 9
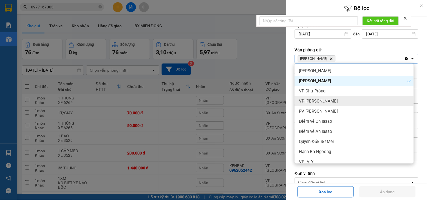
click at [316, 102] on span "VP [PERSON_NAME]" at bounding box center [318, 101] width 39 height 6
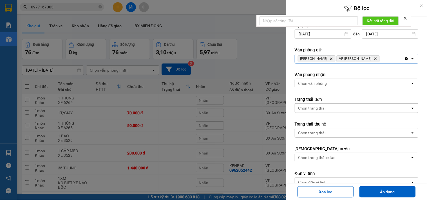
click at [368, 58] on div "[PERSON_NAME] Delete VP Hòa [PERSON_NAME]" at bounding box center [349, 58] width 109 height 9
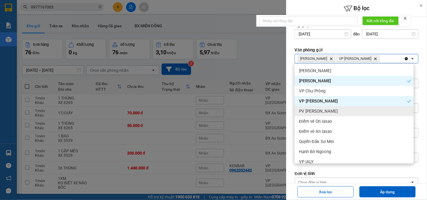
click at [340, 114] on div "PV [PERSON_NAME]" at bounding box center [354, 111] width 119 height 10
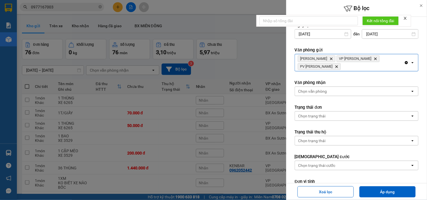
click at [387, 64] on div "[PERSON_NAME] Hành Delete VP Hòa Lệ Chí Delete PV Sâm [PERSON_NAME]" at bounding box center [349, 62] width 109 height 17
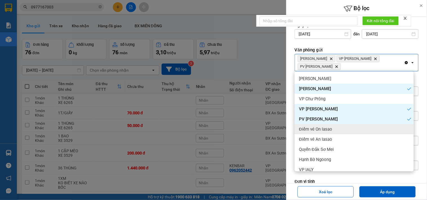
click at [341, 131] on div "Điểm vé On Iasao" at bounding box center [354, 129] width 119 height 10
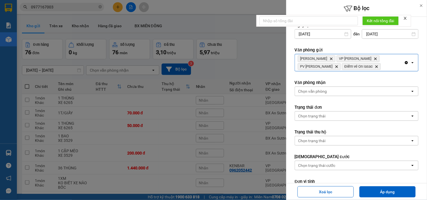
click at [379, 70] on div "[PERSON_NAME] Hành Delete VP Hòa Lệ Chí Delete PV Sâm [PERSON_NAME] vé On [PERS…" at bounding box center [349, 62] width 109 height 17
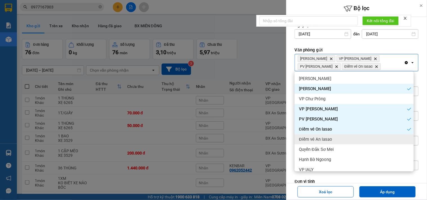
click at [334, 142] on div "Điểm vé An Iasao" at bounding box center [354, 139] width 119 height 10
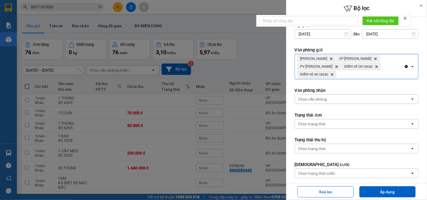
click at [386, 73] on div "[PERSON_NAME] Delete VP Hòa Lệ Chí Delete PV Sâm [PERSON_NAME] vé On [PERSON_NA…" at bounding box center [349, 66] width 109 height 25
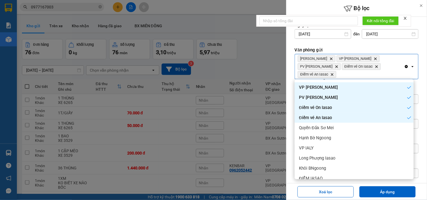
scroll to position [62, 0]
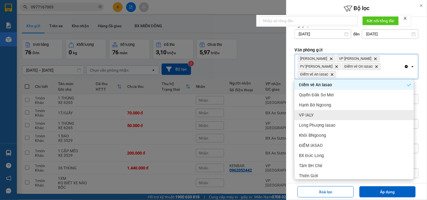
click at [317, 113] on div "VP IALY" at bounding box center [354, 115] width 119 height 10
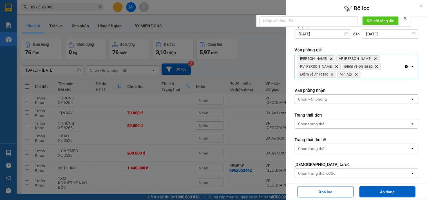
click at [373, 75] on div "[PERSON_NAME] Hành Delete VP Hòa Lệ Chí Delete PV Sâm [PERSON_NAME] vé On [PERS…" at bounding box center [349, 66] width 109 height 25
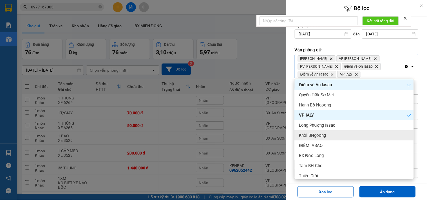
click at [329, 133] on div "Khôi BNgoong" at bounding box center [354, 136] width 119 height 10
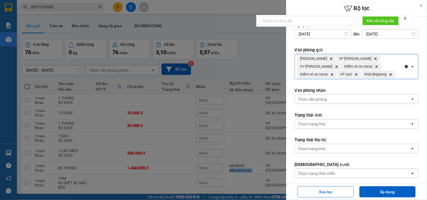
click at [388, 63] on div "[PERSON_NAME] Delete VP Hòa Lệ Chí Delete PV Sâm [PERSON_NAME] vé On [PERSON_NA…" at bounding box center [349, 66] width 109 height 25
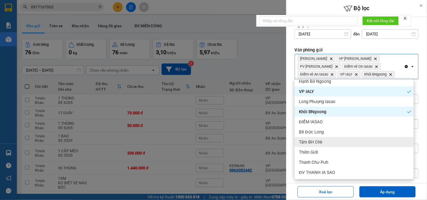
scroll to position [94, 0]
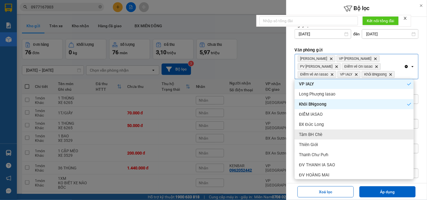
click at [324, 133] on div "Tâm BH Chè" at bounding box center [354, 135] width 119 height 10
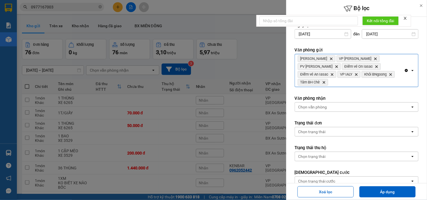
click at [373, 82] on div "[PERSON_NAME] Hành Delete VP Hòa Lệ Chí Delete PV Sâm [PERSON_NAME] vé On [PERS…" at bounding box center [349, 70] width 109 height 33
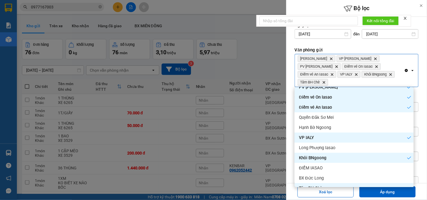
scroll to position [116, 0]
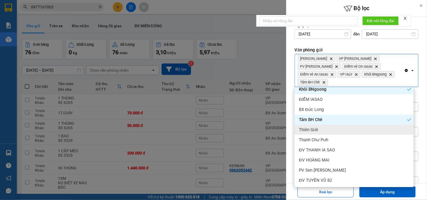
click at [331, 130] on div "Thiên Giới" at bounding box center [354, 130] width 119 height 10
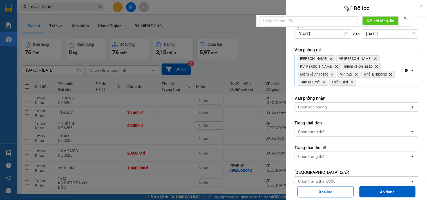
click at [370, 85] on div "[PERSON_NAME] Delete VP Hòa Lệ Chí Delete PV Sâm [PERSON_NAME] vé On Iasao Dele…" at bounding box center [349, 70] width 109 height 33
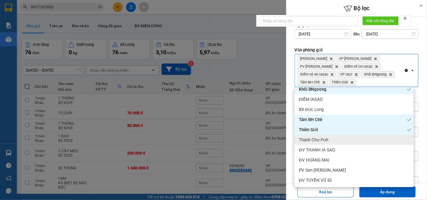
click at [331, 137] on div "Thanh Chư Pưh" at bounding box center [354, 140] width 119 height 10
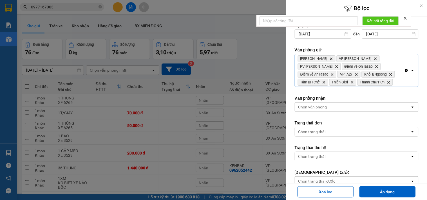
click at [396, 64] on div "[PERSON_NAME] Delete VP Hòa Lệ Chí Delete PV Sâm [PERSON_NAME] vé On Iasao Dele…" at bounding box center [349, 70] width 109 height 33
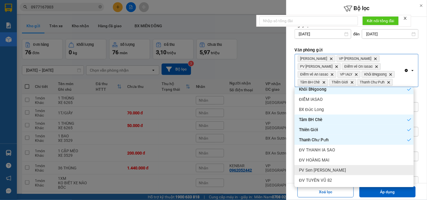
click at [321, 170] on span "PV Sen [PERSON_NAME]" at bounding box center [322, 171] width 47 height 6
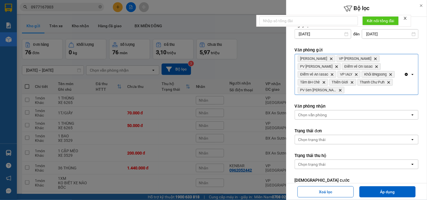
click at [375, 93] on div "[PERSON_NAME] Hành Delete VP Hòa Lệ Chí Delete PV Sâm [PERSON_NAME] vé On [PERS…" at bounding box center [349, 74] width 109 height 41
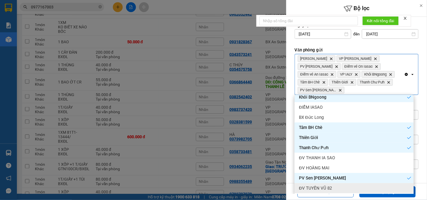
click at [321, 186] on span "ĐV TUYẾN VŨ 82" at bounding box center [315, 189] width 33 height 6
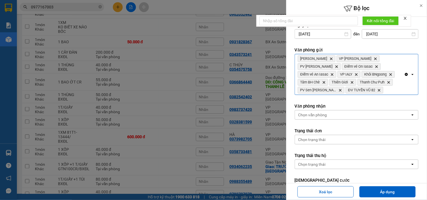
click at [380, 89] on div "[PERSON_NAME] Delete VP Hòa Lệ Chí Delete PV Sâm [PERSON_NAME] vé On [PERSON_NA…" at bounding box center [349, 74] width 109 height 41
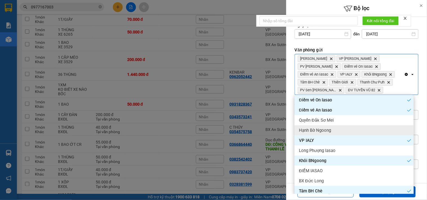
scroll to position [94, 0]
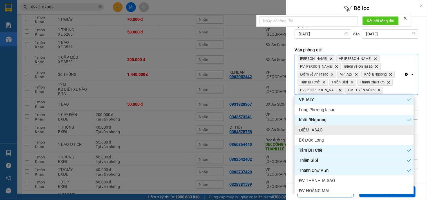
click at [334, 130] on div "ĐIỂM IASAO" at bounding box center [354, 130] width 119 height 10
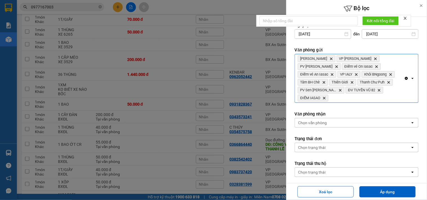
click at [376, 98] on div "[PERSON_NAME] Delete VP Hòa Lệ Chí Delete PV Sâm [PERSON_NAME] vé On Iasao Dele…" at bounding box center [349, 78] width 109 height 48
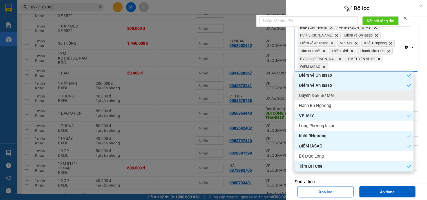
scroll to position [0, 0]
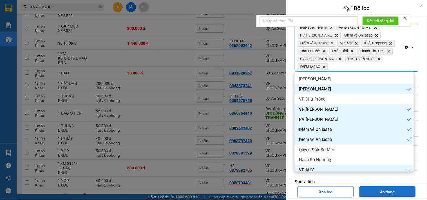
click at [383, 189] on button "Áp dụng" at bounding box center [387, 192] width 56 height 11
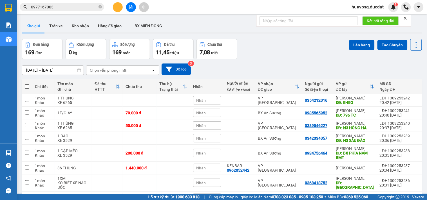
click at [122, 72] on div "Chọn văn phòng nhận" at bounding box center [109, 71] width 39 height 6
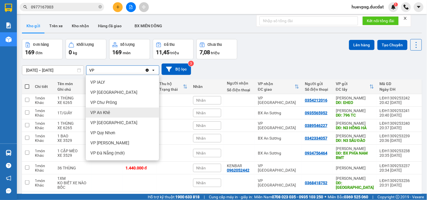
type input "VP"
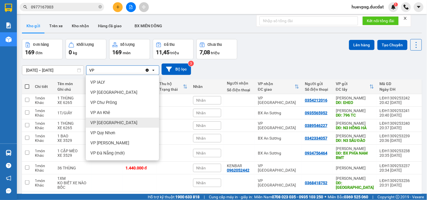
click at [112, 119] on div "VP [GEOGRAPHIC_DATA]" at bounding box center [122, 123] width 73 height 10
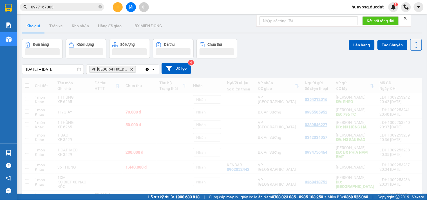
click at [133, 70] on div "VP [GEOGRAPHIC_DATA] Delete" at bounding box center [115, 69] width 59 height 9
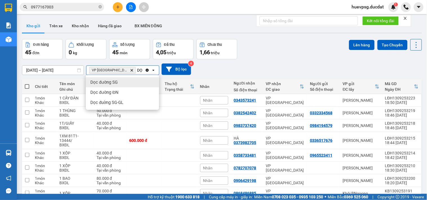
type input "DỌ"
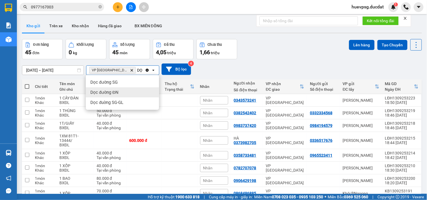
click at [122, 90] on div "Dọc đường ĐN" at bounding box center [122, 93] width 73 height 10
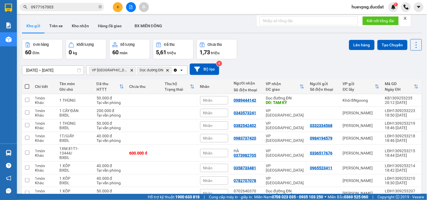
click at [27, 86] on span at bounding box center [27, 86] width 5 height 5
click at [27, 84] on input "checkbox" at bounding box center [27, 84] width 0 height 0
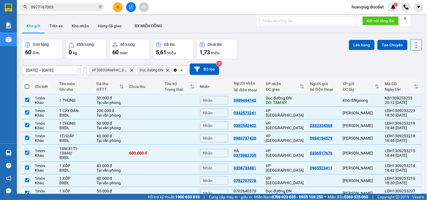
checkbox input "true"
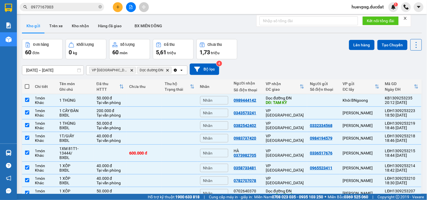
checkbox input "true"
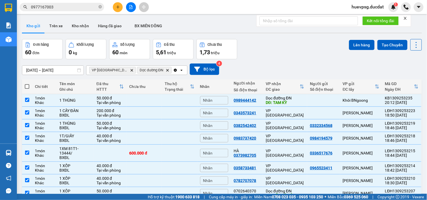
checkbox input "true"
click at [356, 42] on button "Lên hàng" at bounding box center [362, 45] width 26 height 10
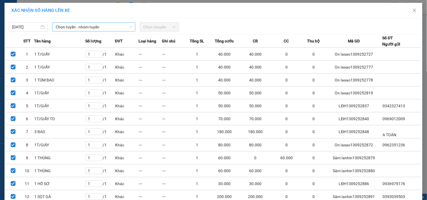
click at [123, 27] on span "Chọn tuyến - nhóm tuyến" at bounding box center [94, 27] width 76 height 8
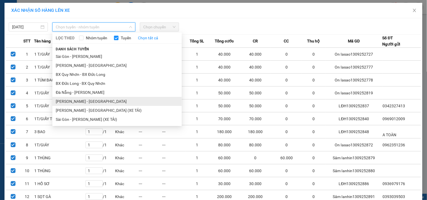
click at [63, 100] on li "[PERSON_NAME] - [GEOGRAPHIC_DATA]" at bounding box center [116, 101] width 129 height 9
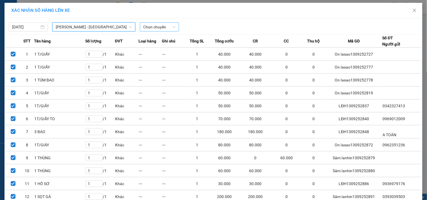
click at [163, 27] on span "Chọn chuyến" at bounding box center [159, 27] width 32 height 8
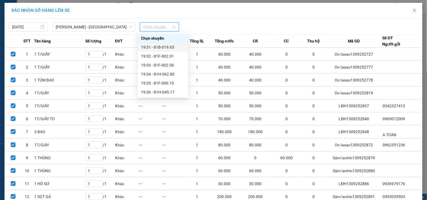
click at [158, 46] on div "19:31 - 81B-019.65" at bounding box center [163, 47] width 44 height 6
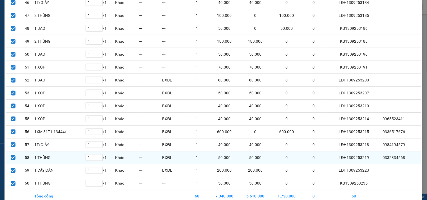
scroll to position [689, 0]
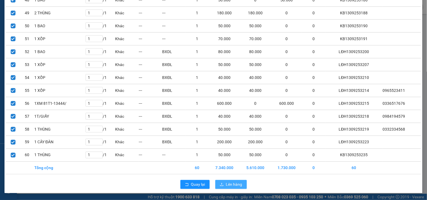
click at [232, 182] on span "Lên hàng" at bounding box center [234, 185] width 16 height 6
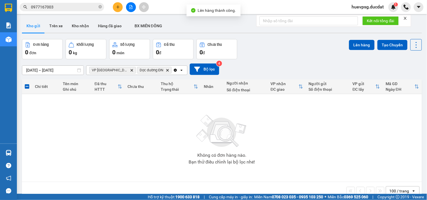
click at [174, 70] on icon "Clear all" at bounding box center [175, 70] width 3 height 3
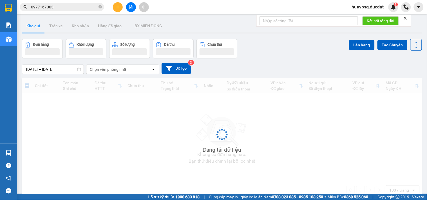
click at [151, 70] on icon "open" at bounding box center [153, 69] width 5 height 5
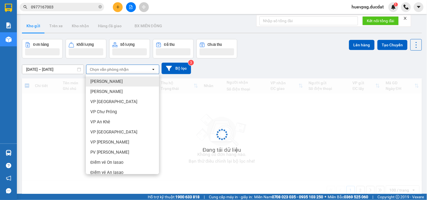
click at [136, 68] on div "Chọn văn phòng nhận" at bounding box center [118, 69] width 65 height 9
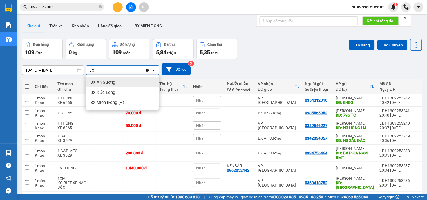
click at [112, 81] on span "BX An Sương" at bounding box center [102, 83] width 25 height 6
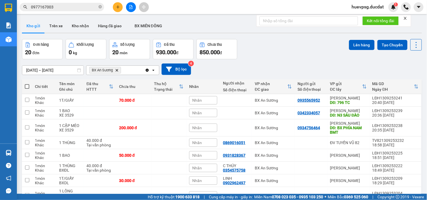
click at [26, 88] on span at bounding box center [27, 86] width 5 height 5
click at [27, 84] on input "checkbox" at bounding box center [27, 84] width 0 height 0
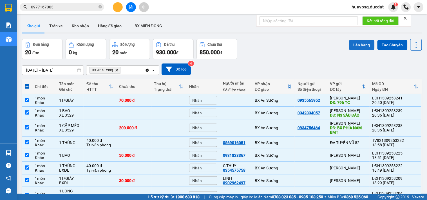
click at [349, 43] on button "Lên hàng" at bounding box center [362, 45] width 26 height 10
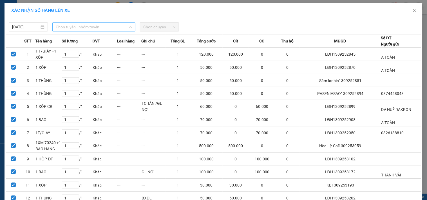
click at [110, 30] on span "Chọn tuyến - nhóm tuyến" at bounding box center [94, 27] width 76 height 8
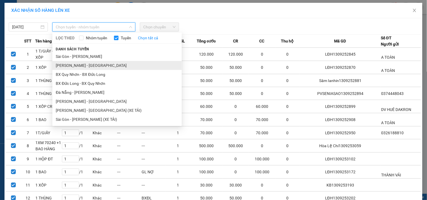
click at [79, 65] on li "[PERSON_NAME] - [GEOGRAPHIC_DATA]" at bounding box center [116, 65] width 129 height 9
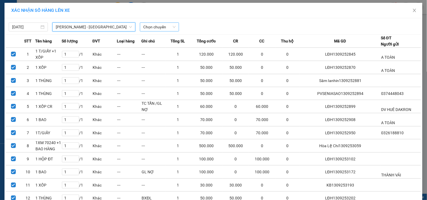
click at [158, 30] on span "Chọn chuyến" at bounding box center [159, 27] width 32 height 8
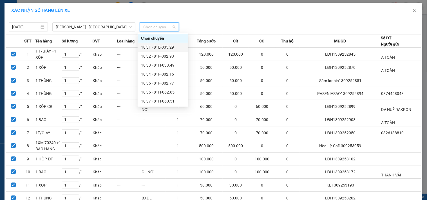
click at [161, 44] on div "18:31 - 81E-035.29" at bounding box center [163, 47] width 44 height 6
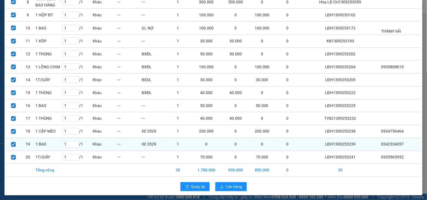
scroll to position [168, 0]
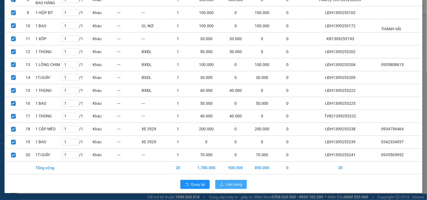
click at [237, 182] on span "Lên hàng" at bounding box center [234, 185] width 16 height 6
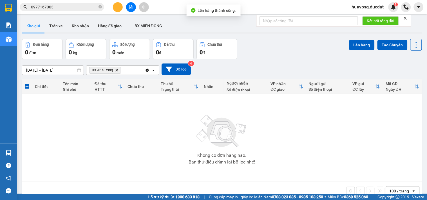
click at [118, 70] on icon "BX An Sương, close by backspace" at bounding box center [117, 70] width 3 height 3
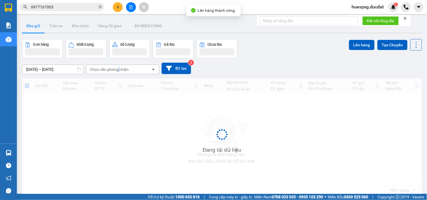
click at [118, 70] on div "Chọn văn phòng nhận" at bounding box center [109, 70] width 39 height 6
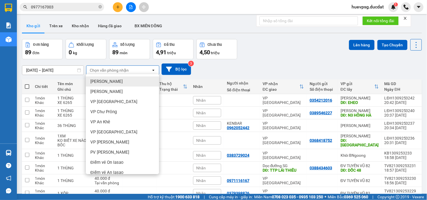
click at [26, 87] on span at bounding box center [27, 86] width 5 height 5
click at [27, 84] on input "checkbox" at bounding box center [27, 84] width 0 height 0
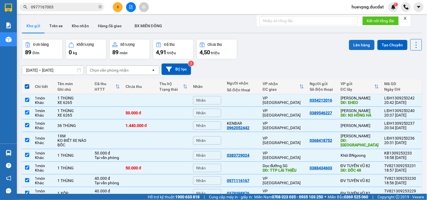
click at [358, 46] on button "Lên hàng" at bounding box center [362, 45] width 26 height 10
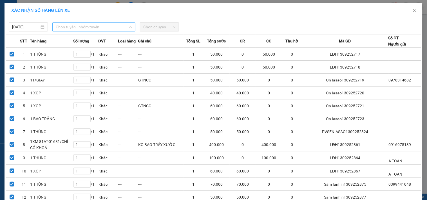
click at [98, 28] on span "Chọn tuyến - nhóm tuyến" at bounding box center [94, 27] width 76 height 8
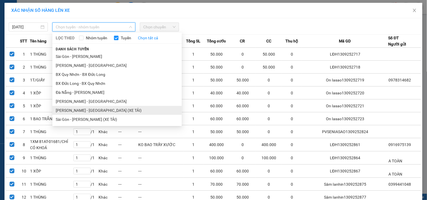
click at [77, 111] on li "[PERSON_NAME] - [GEOGRAPHIC_DATA] (XE TẢI)" at bounding box center [116, 110] width 129 height 9
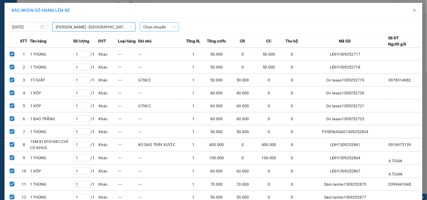
click at [154, 26] on span "Chọn chuyến" at bounding box center [159, 27] width 32 height 8
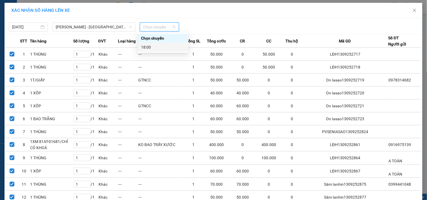
click at [152, 47] on div "18:00" at bounding box center [163, 47] width 44 height 6
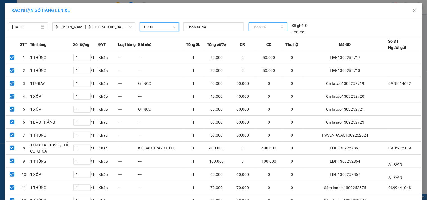
click at [264, 25] on span "Chọn xe" at bounding box center [268, 27] width 32 height 8
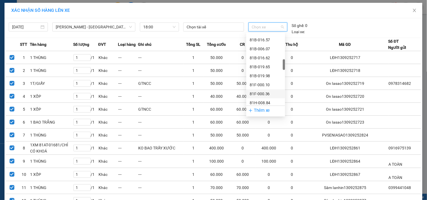
scroll to position [219, 0]
click at [270, 79] on div "81H-008.19" at bounding box center [266, 81] width 32 height 6
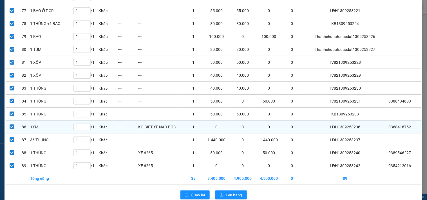
scroll to position [1059, 0]
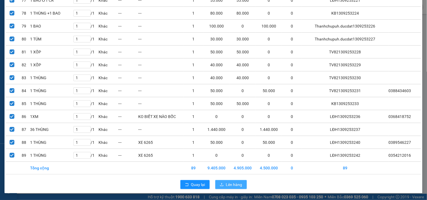
click at [236, 189] on button "Lên hàng" at bounding box center [231, 184] width 32 height 9
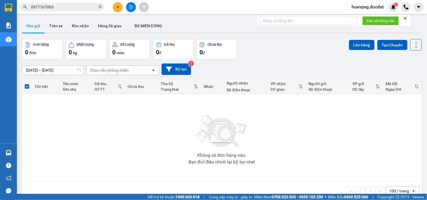
click at [58, 9] on input "0977167003" at bounding box center [64, 7] width 66 height 6
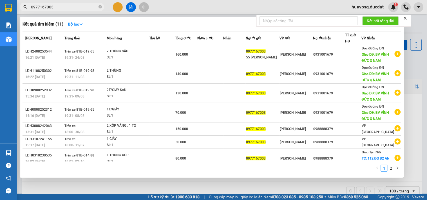
click at [58, 9] on input "0977167003" at bounding box center [64, 7] width 66 height 6
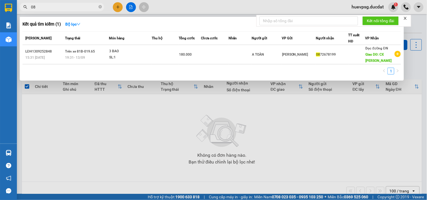
click at [83, 10] on input "08" at bounding box center [64, 7] width 66 height 6
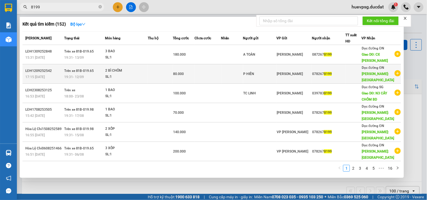
click at [221, 83] on td at bounding box center [207, 73] width 27 height 19
